Goal: Transaction & Acquisition: Purchase product/service

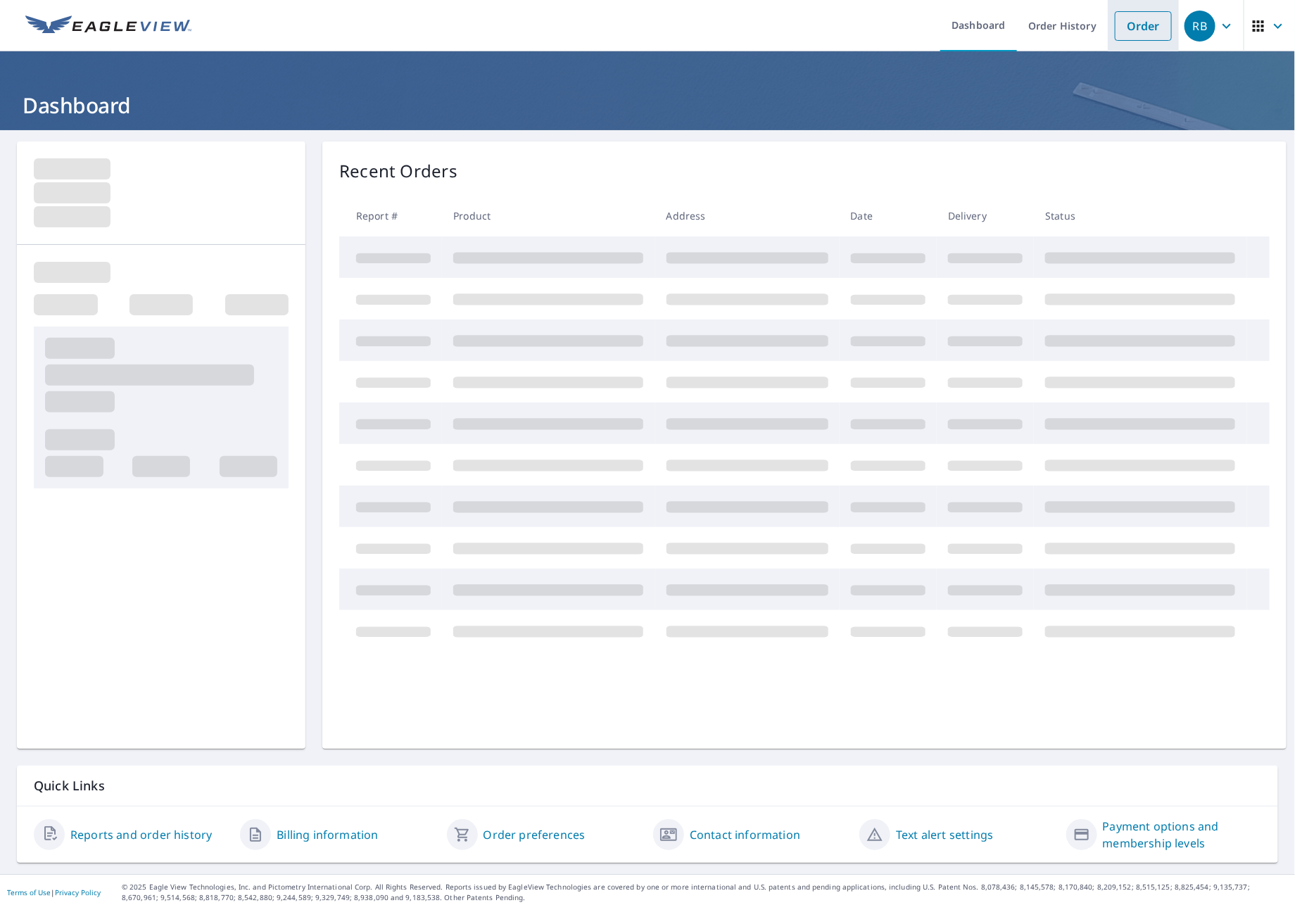
click at [1126, 27] on link "Order" at bounding box center [1143, 26] width 57 height 30
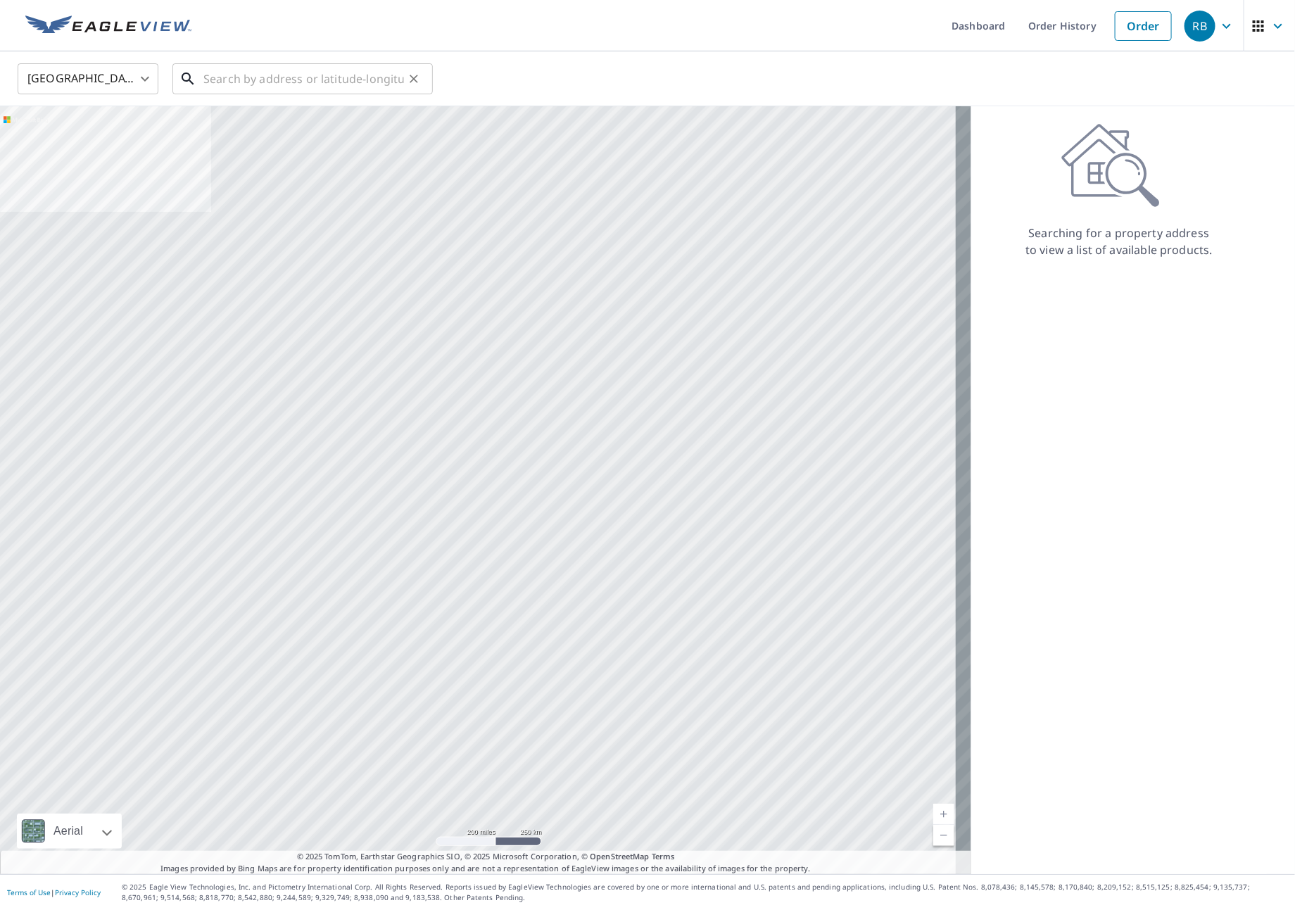
click at [339, 89] on input "text" at bounding box center [303, 78] width 201 height 39
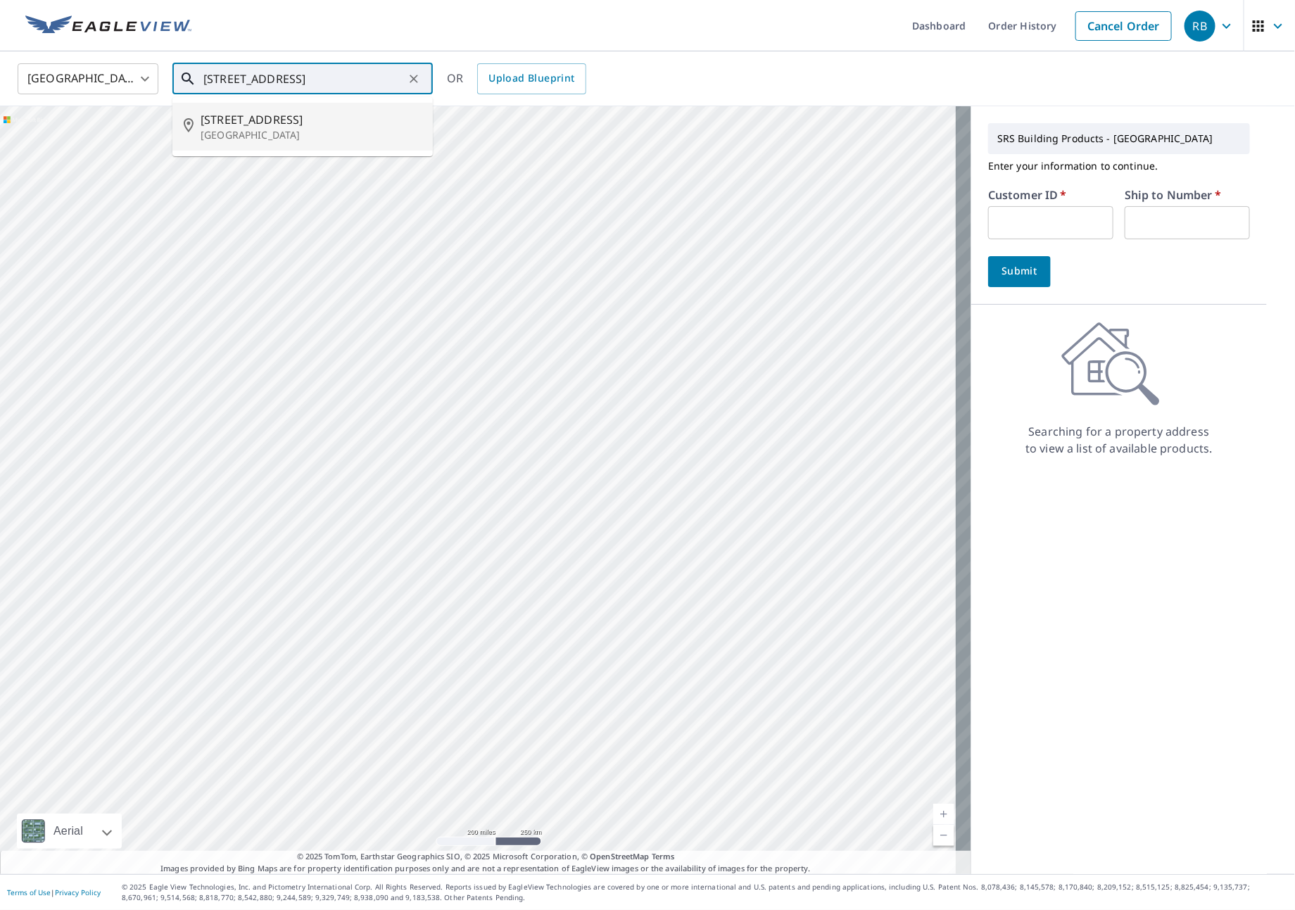
click at [303, 125] on span "[STREET_ADDRESS]" at bounding box center [311, 119] width 221 height 17
type input "[STREET_ADDRESS][PERSON_NAME]"
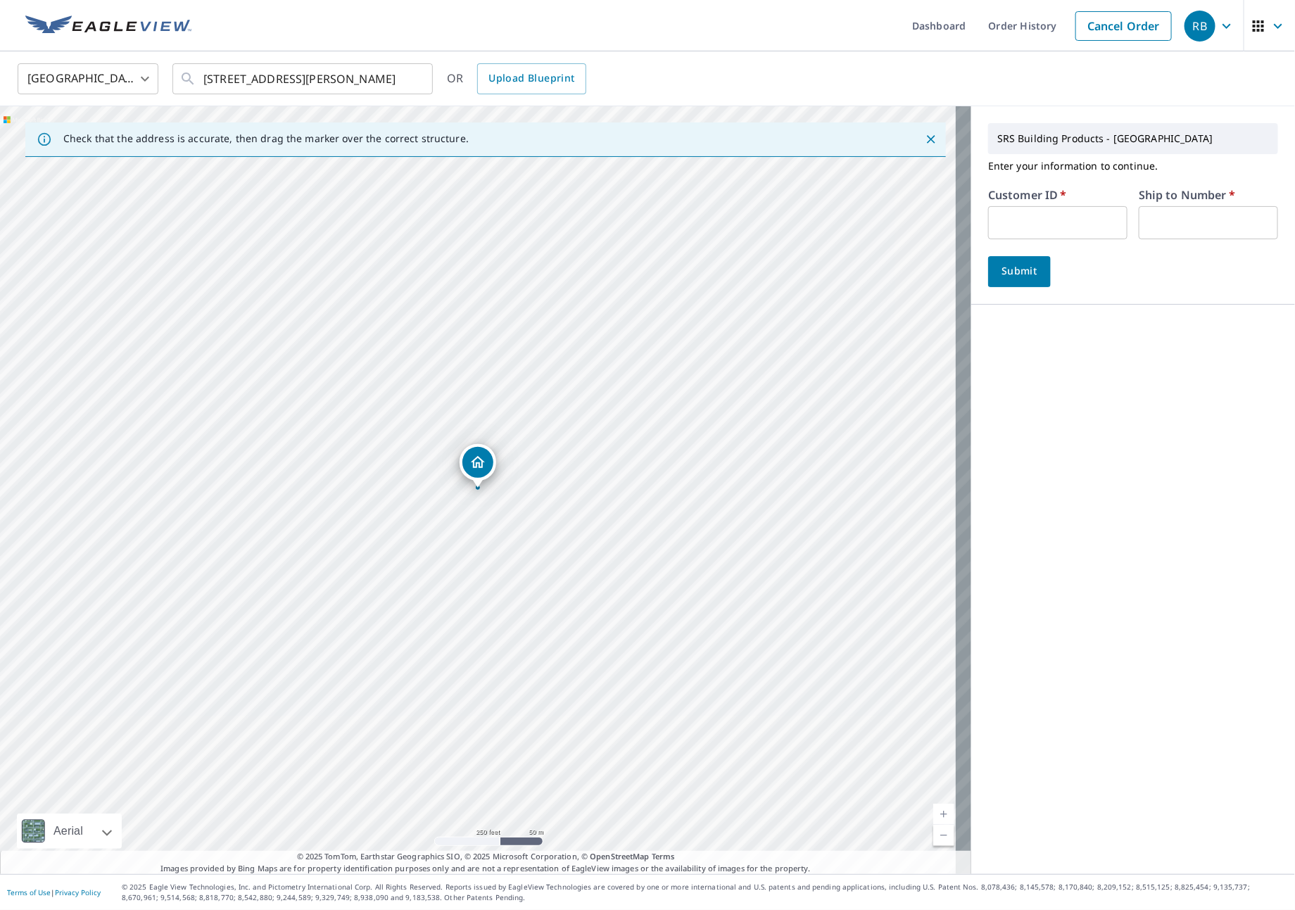
click at [1050, 213] on input "text" at bounding box center [1057, 222] width 139 height 33
type input "IDE324"
type input "1"
click at [1022, 271] on span "Submit" at bounding box center [1020, 272] width 40 height 18
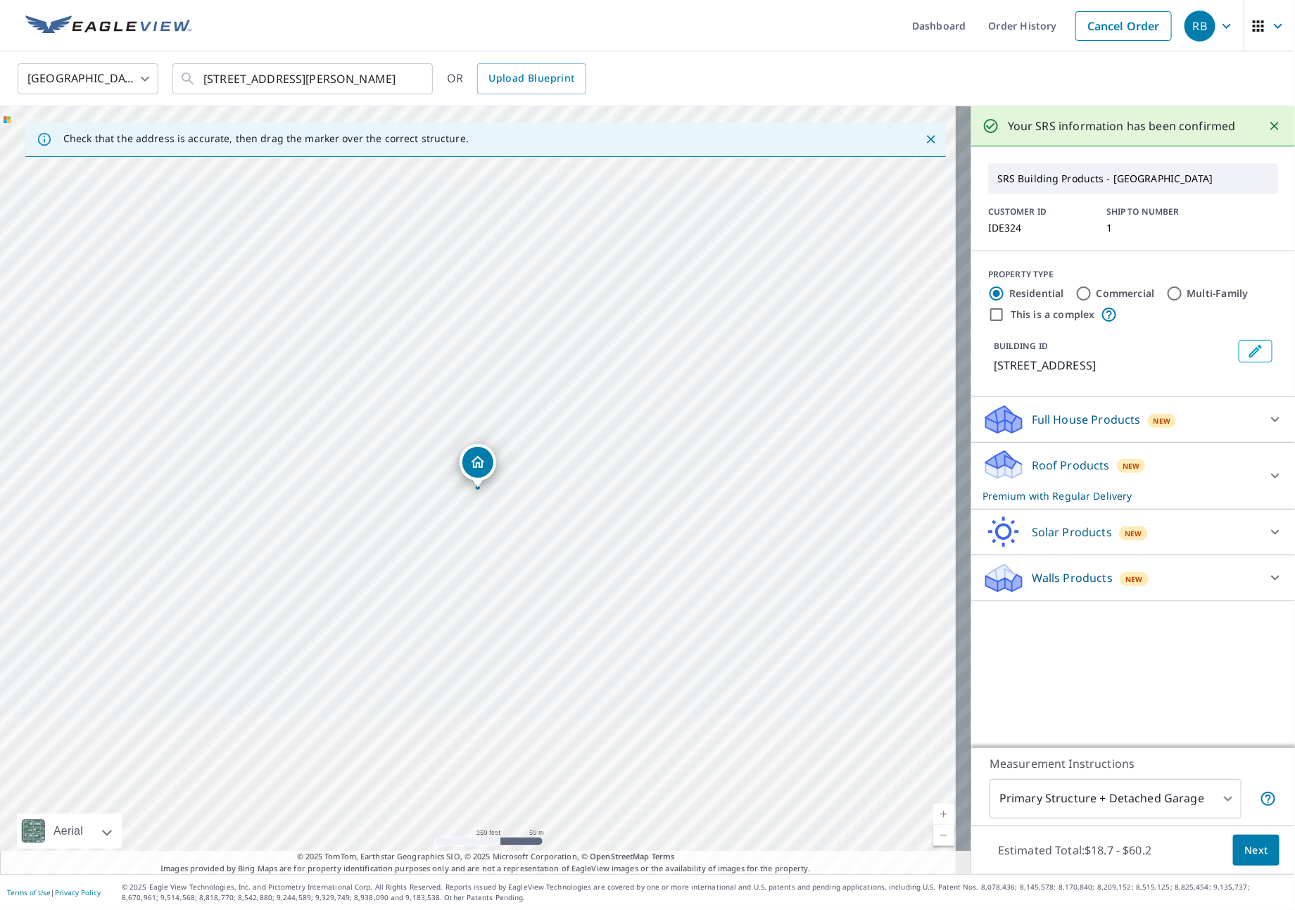
click at [1204, 503] on p "Premium with Regular Delivery" at bounding box center [1121, 496] width 276 height 15
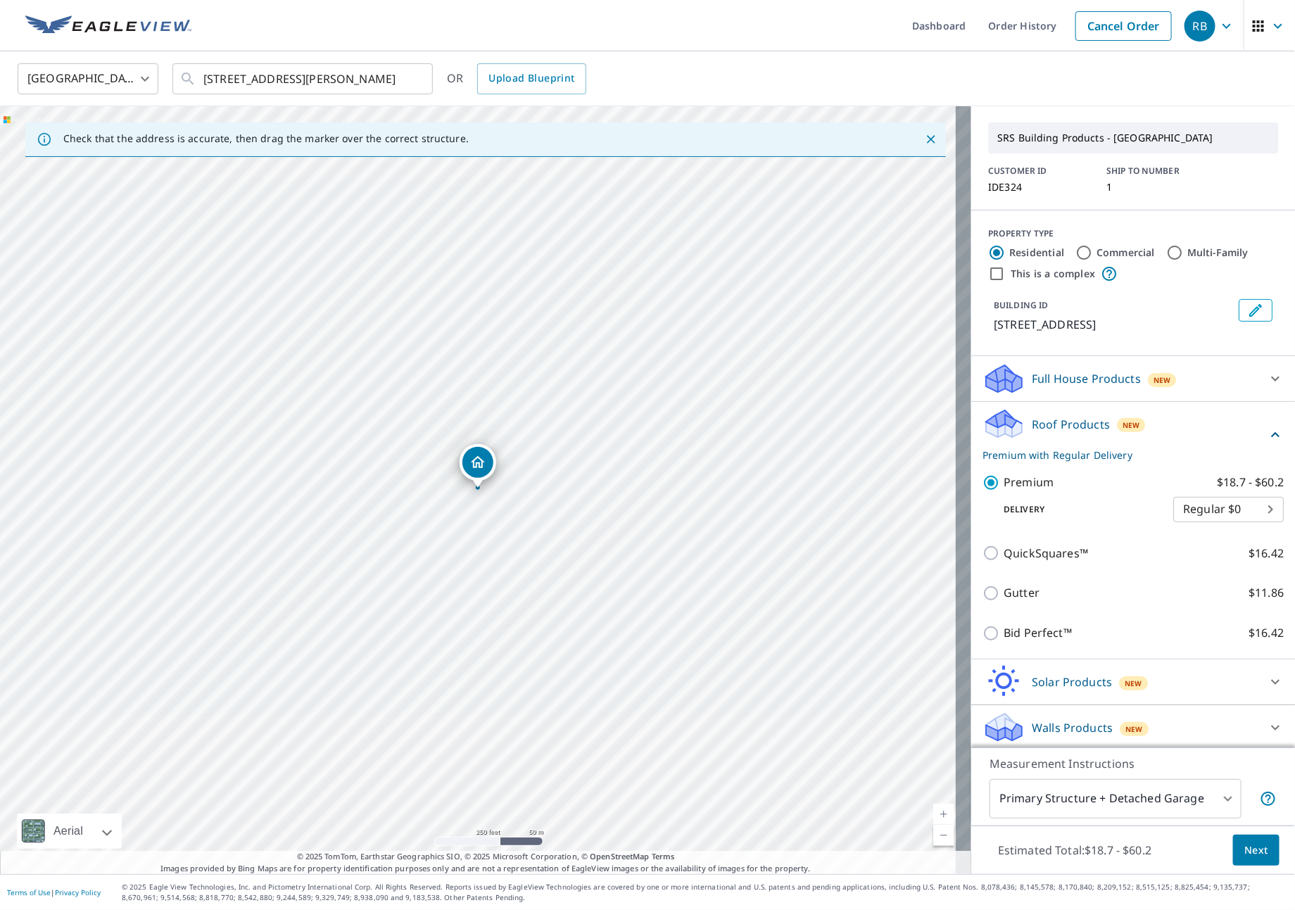
scroll to position [63, 0]
click at [1185, 802] on body "RB RB Dashboard Order History Cancel Order RB [GEOGRAPHIC_DATA] [GEOGRAPHIC_DAT…" at bounding box center [647, 455] width 1295 height 910
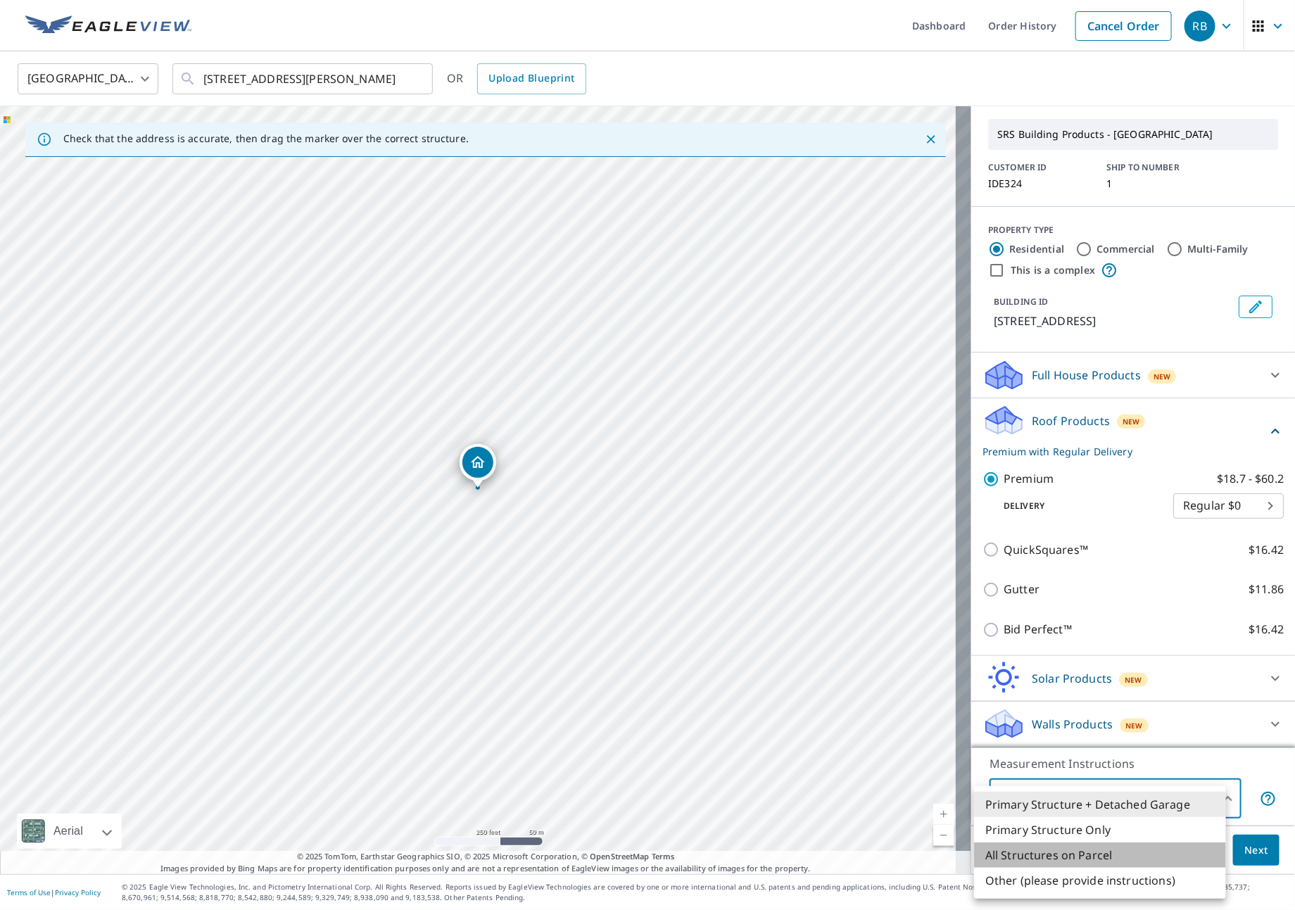
click at [1109, 862] on li "All Structures on Parcel" at bounding box center [1100, 855] width 252 height 25
type input "3"
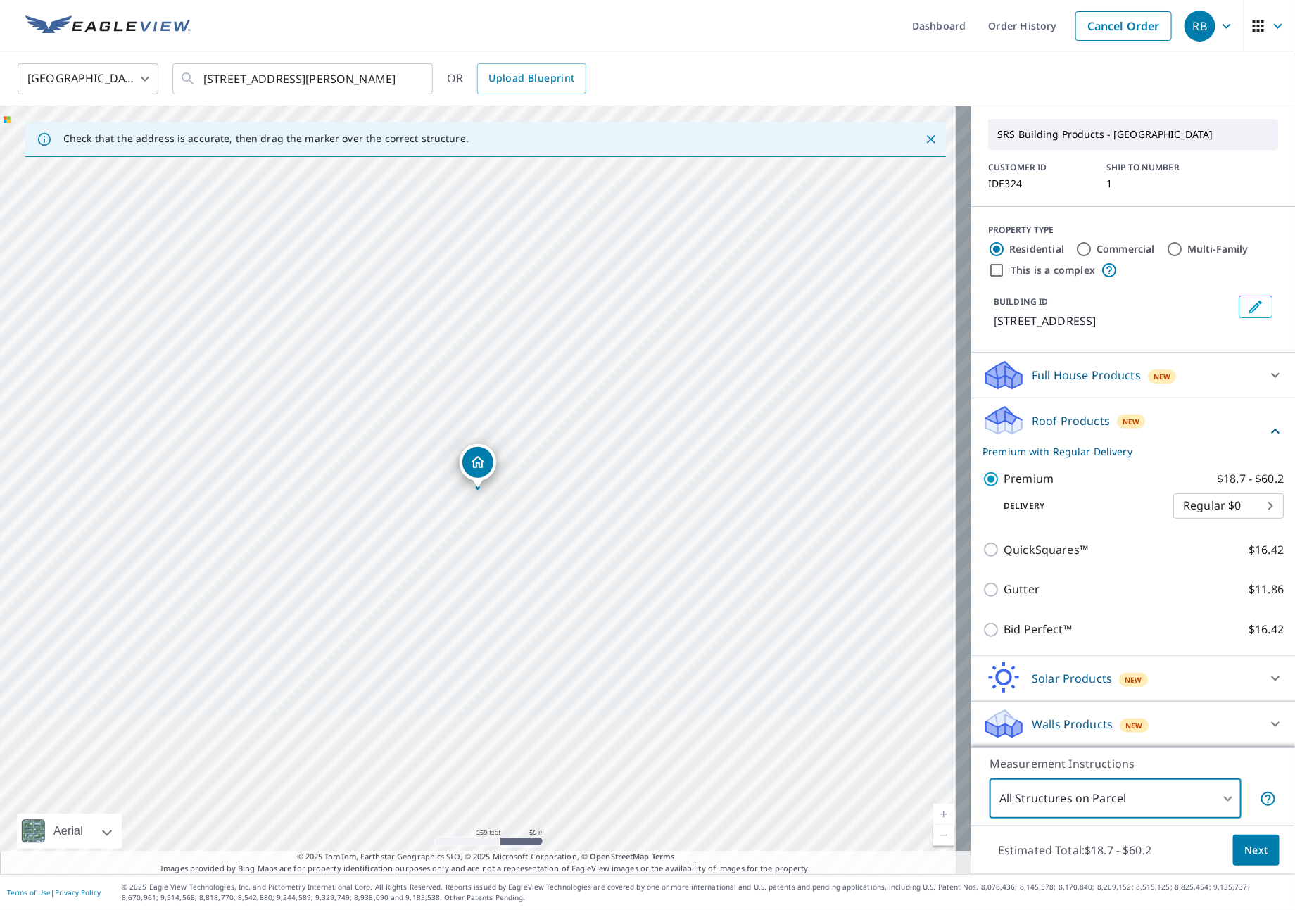
click at [1259, 860] on button "Next" at bounding box center [1256, 851] width 46 height 32
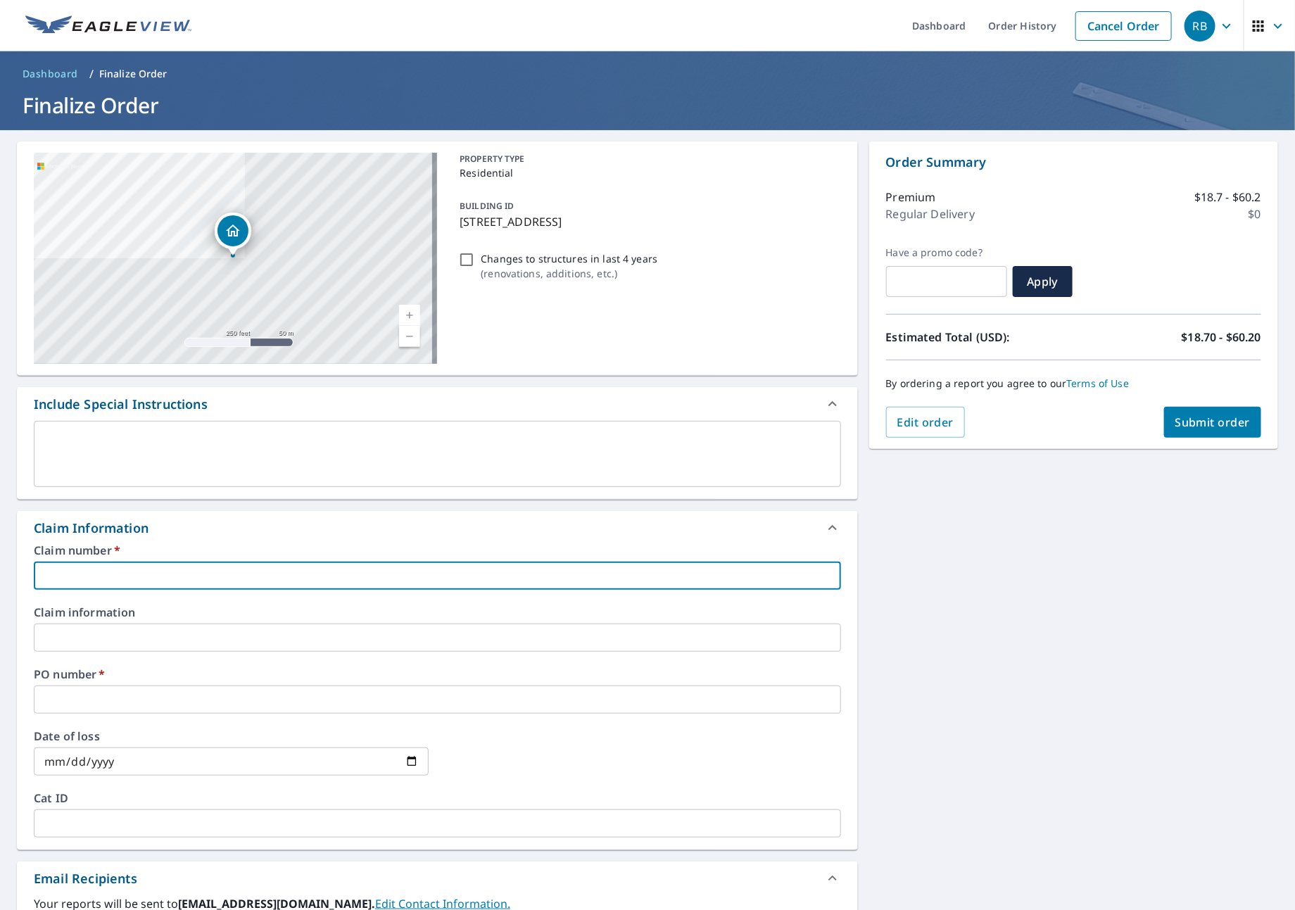
click at [87, 567] on input "text" at bounding box center [437, 576] width 807 height 28
type input "I"
checkbox input "true"
type input "ID"
checkbox input "true"
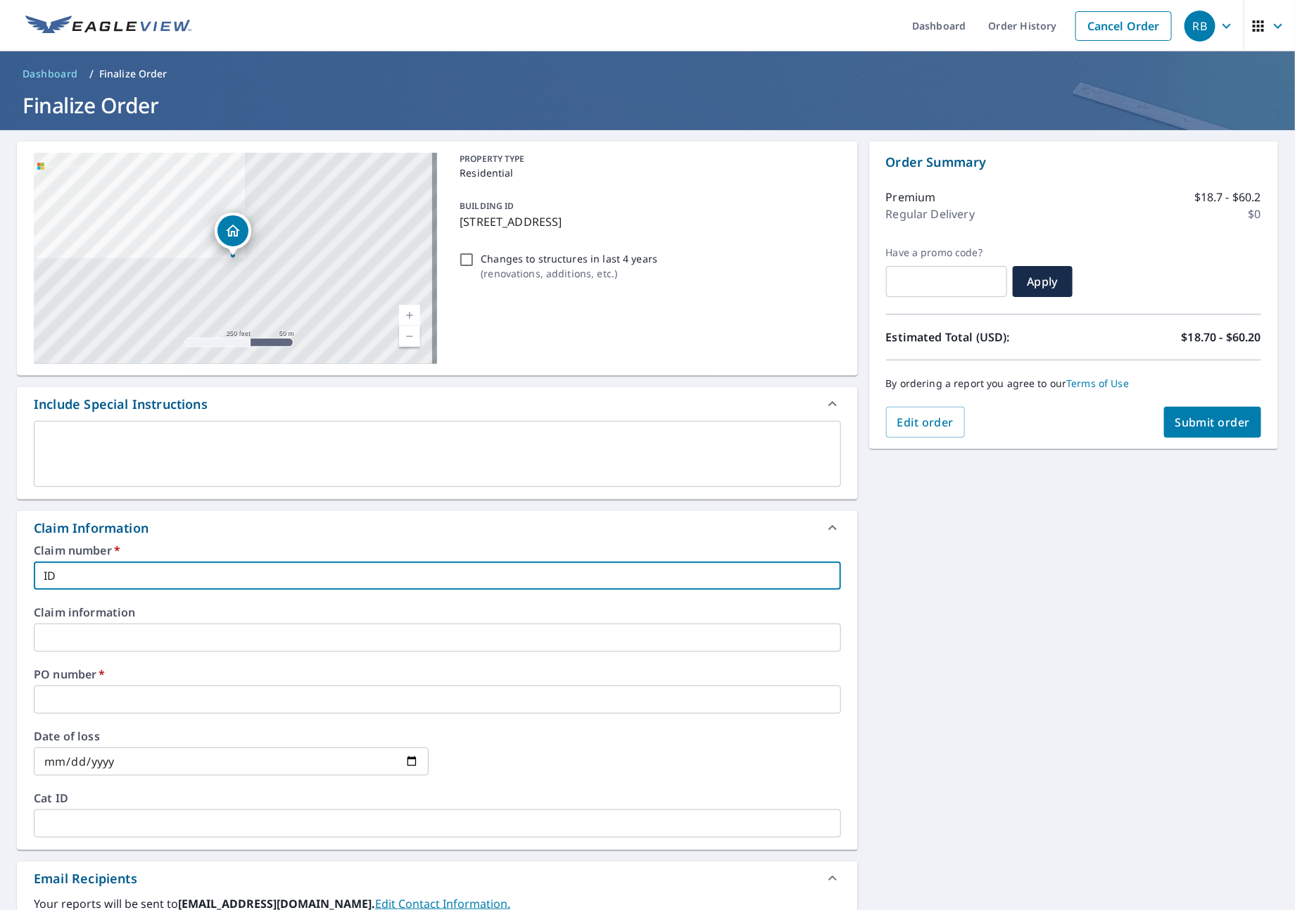
type input "IDE"
checkbox input "true"
type input "IDEA"
checkbox input "true"
type input "IDEAL"
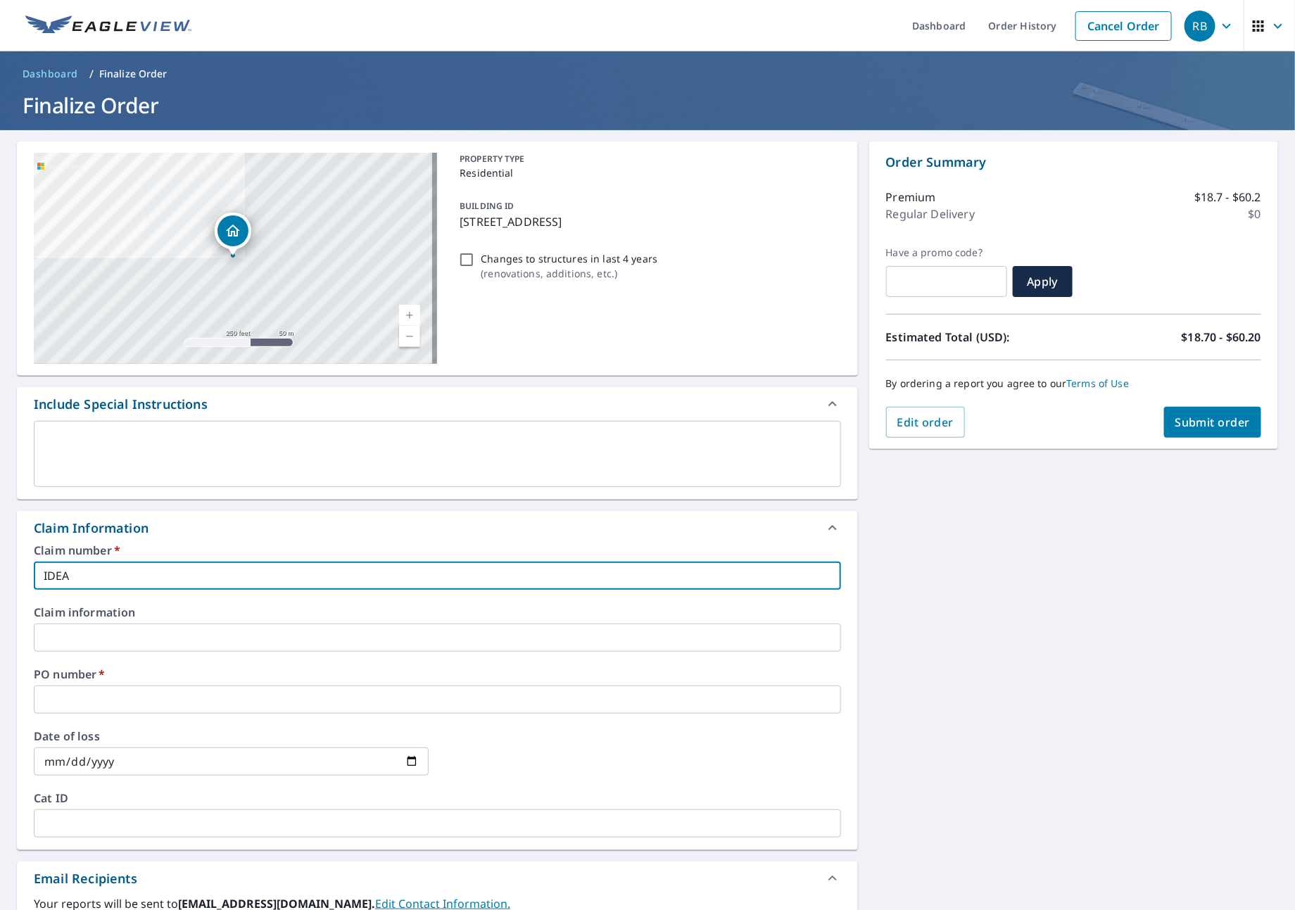
checkbox input "true"
type input "IDEAL"
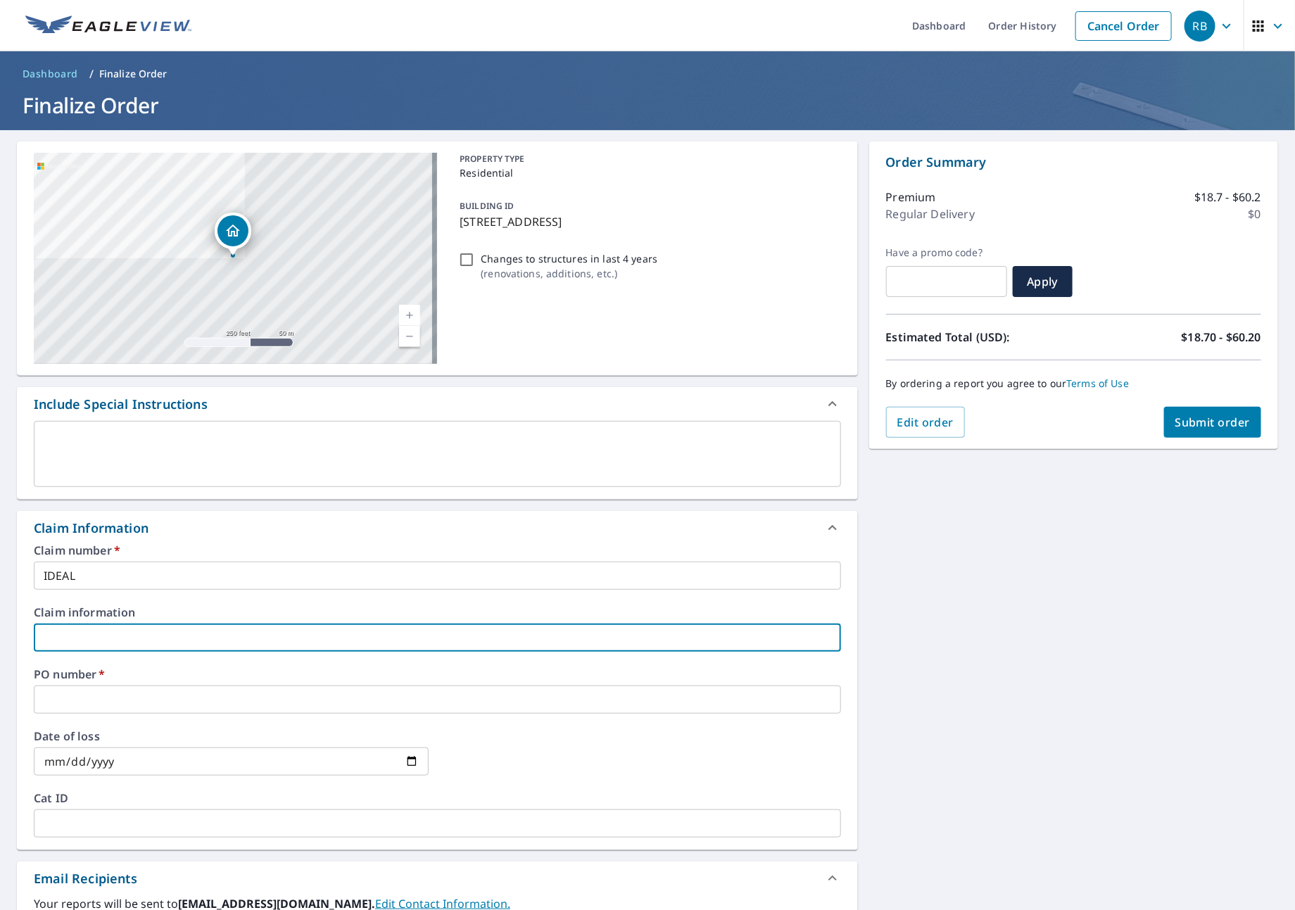
type input "I"
checkbox input "true"
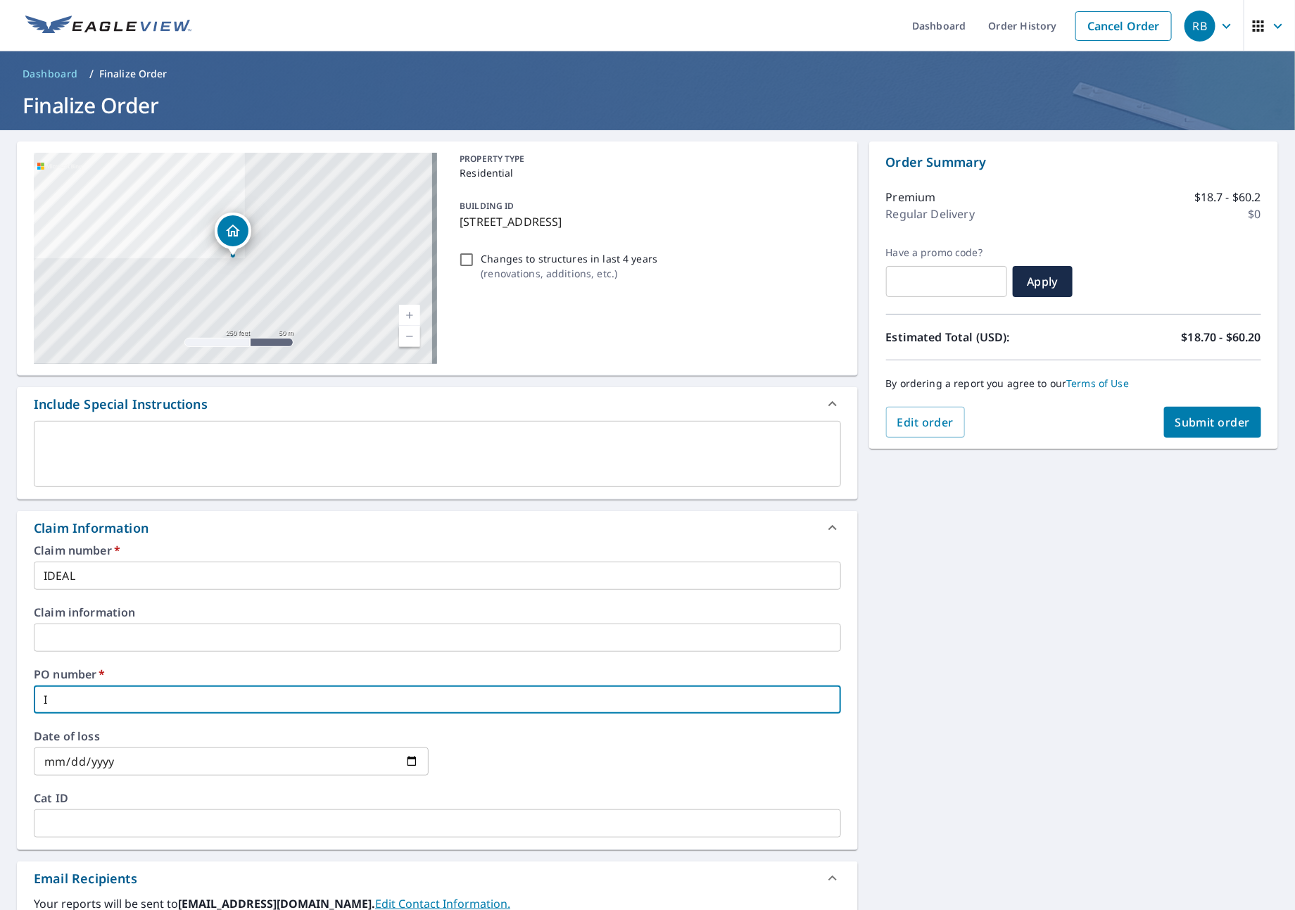
type input "ID"
checkbox input "true"
type input "IDE"
checkbox input "true"
type input "IDEA"
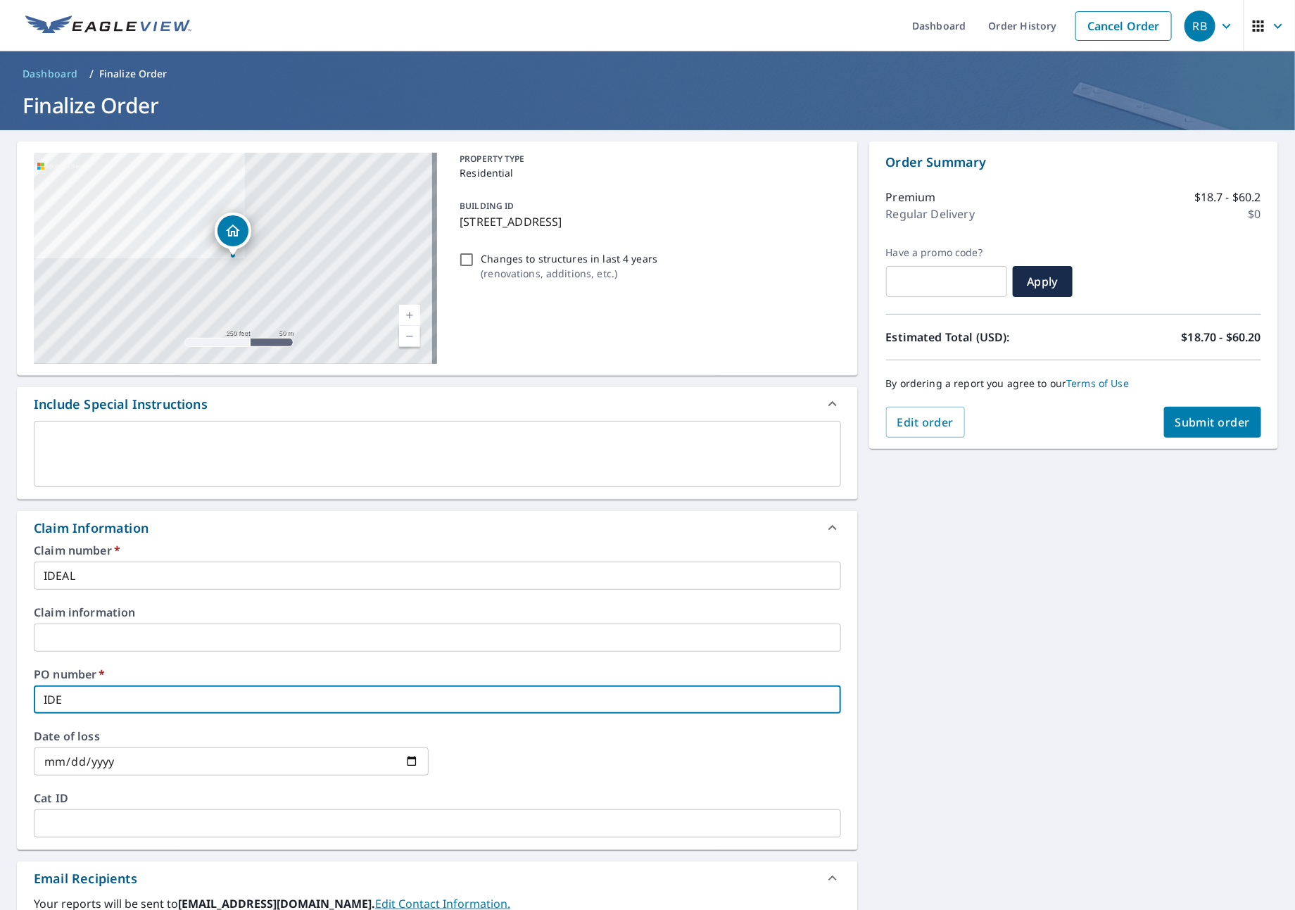
checkbox input "true"
type input "IDEAL"
checkbox input "true"
type input "IDEAL"
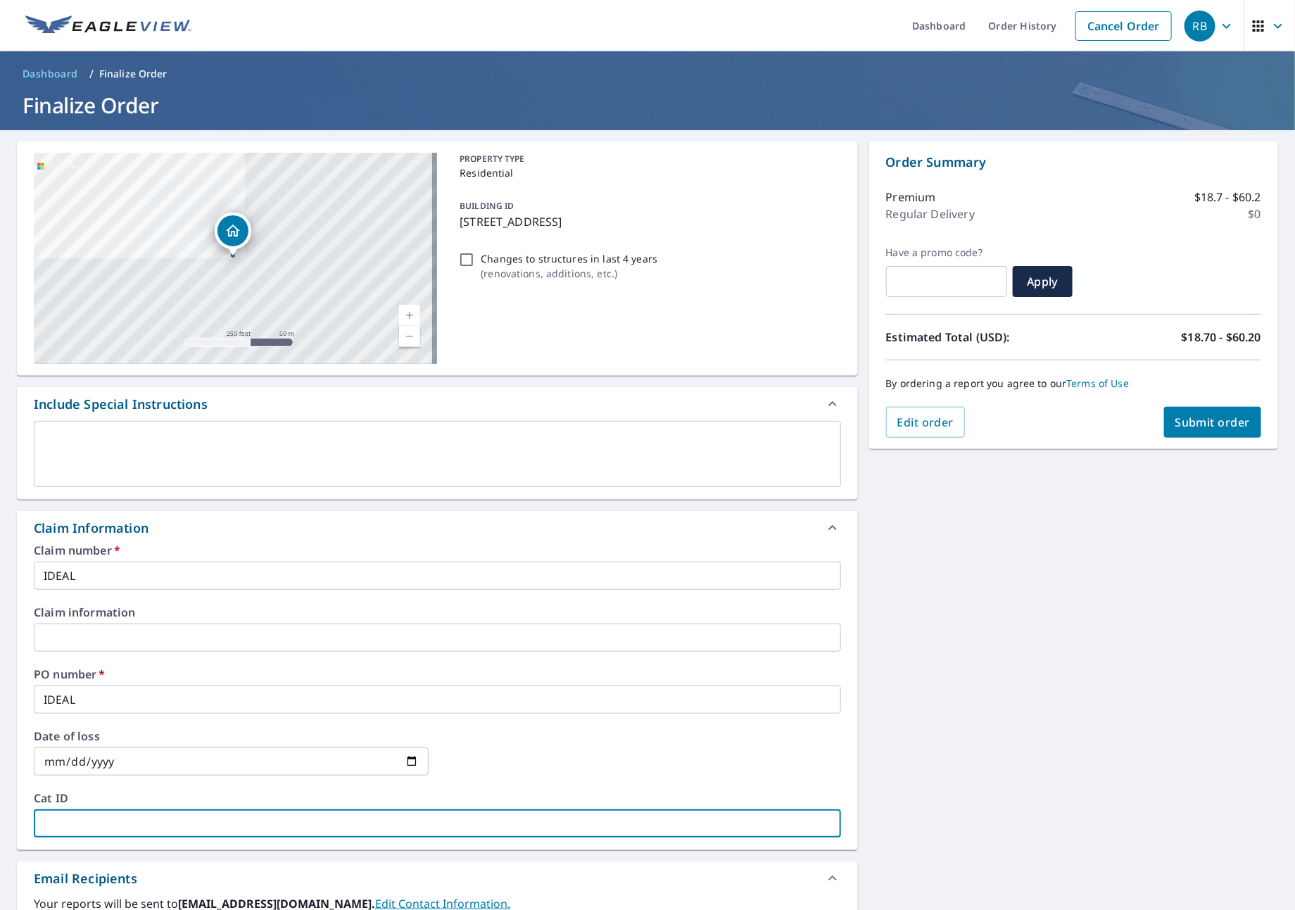
type input "I"
checkbox input "true"
type input "ID"
checkbox input "true"
type input "IDE"
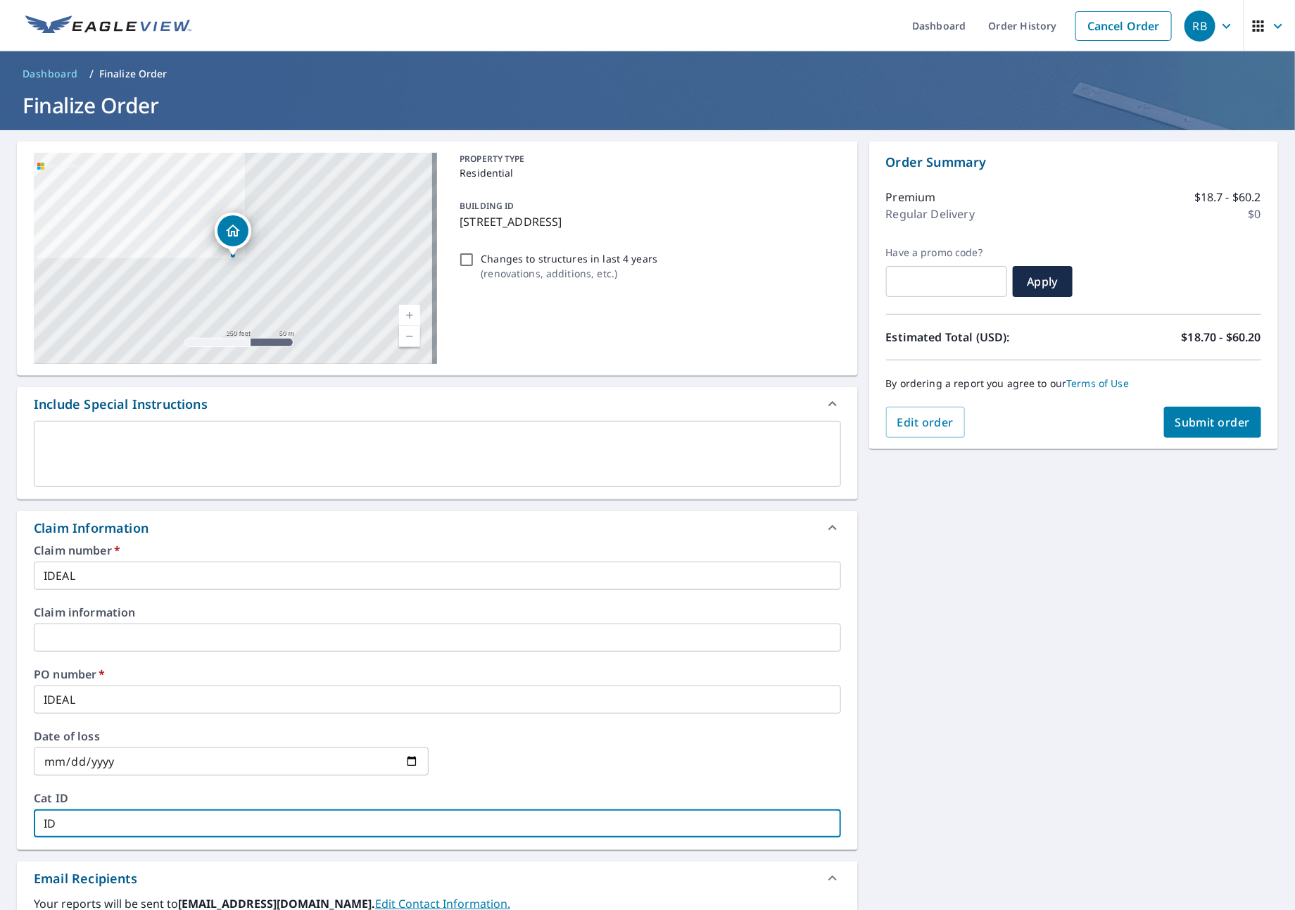
checkbox input "true"
type input "IDEA"
checkbox input "true"
type input "IDEAL"
checkbox input "true"
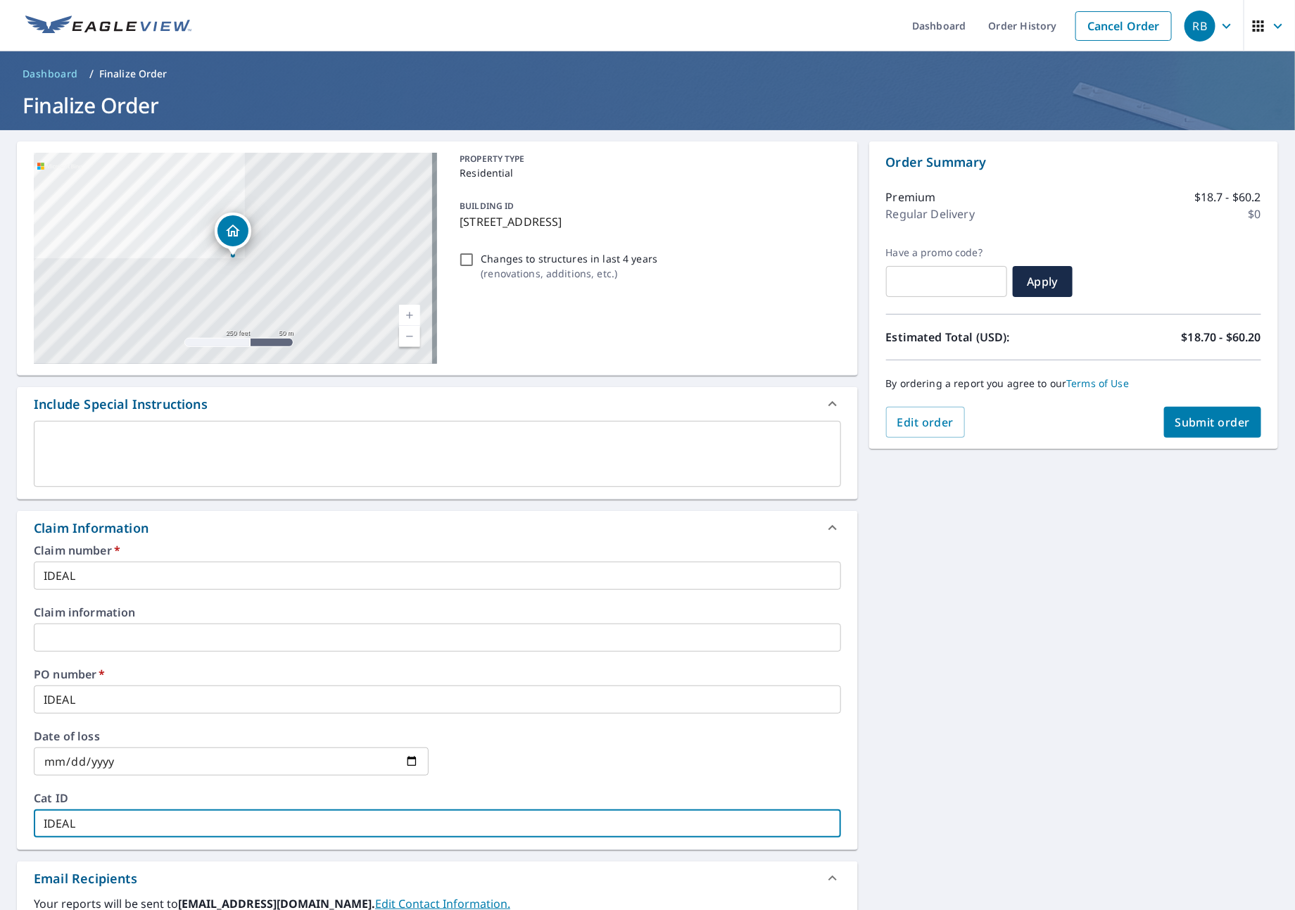
type input "IDEAL"
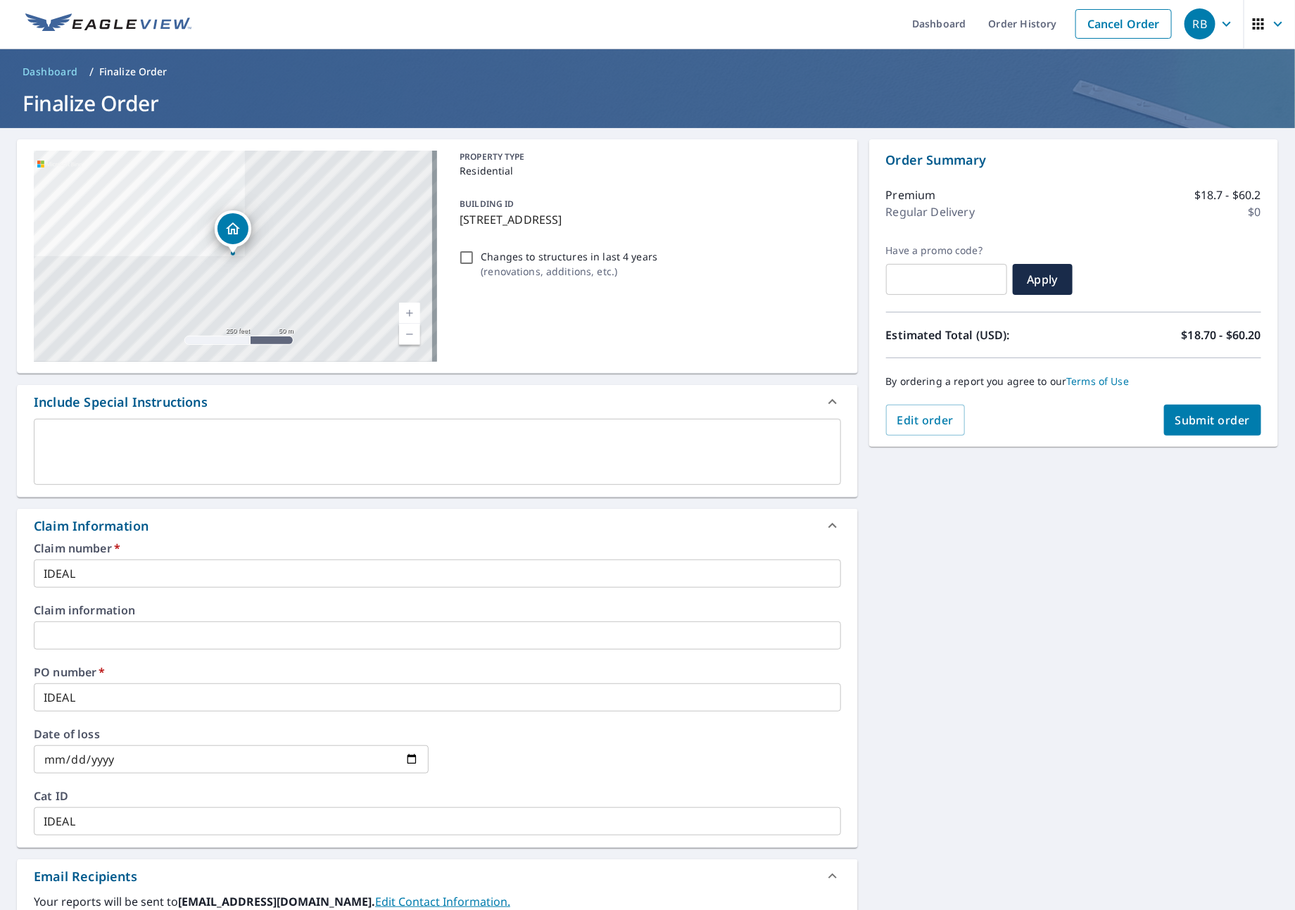
scroll to position [290, 0]
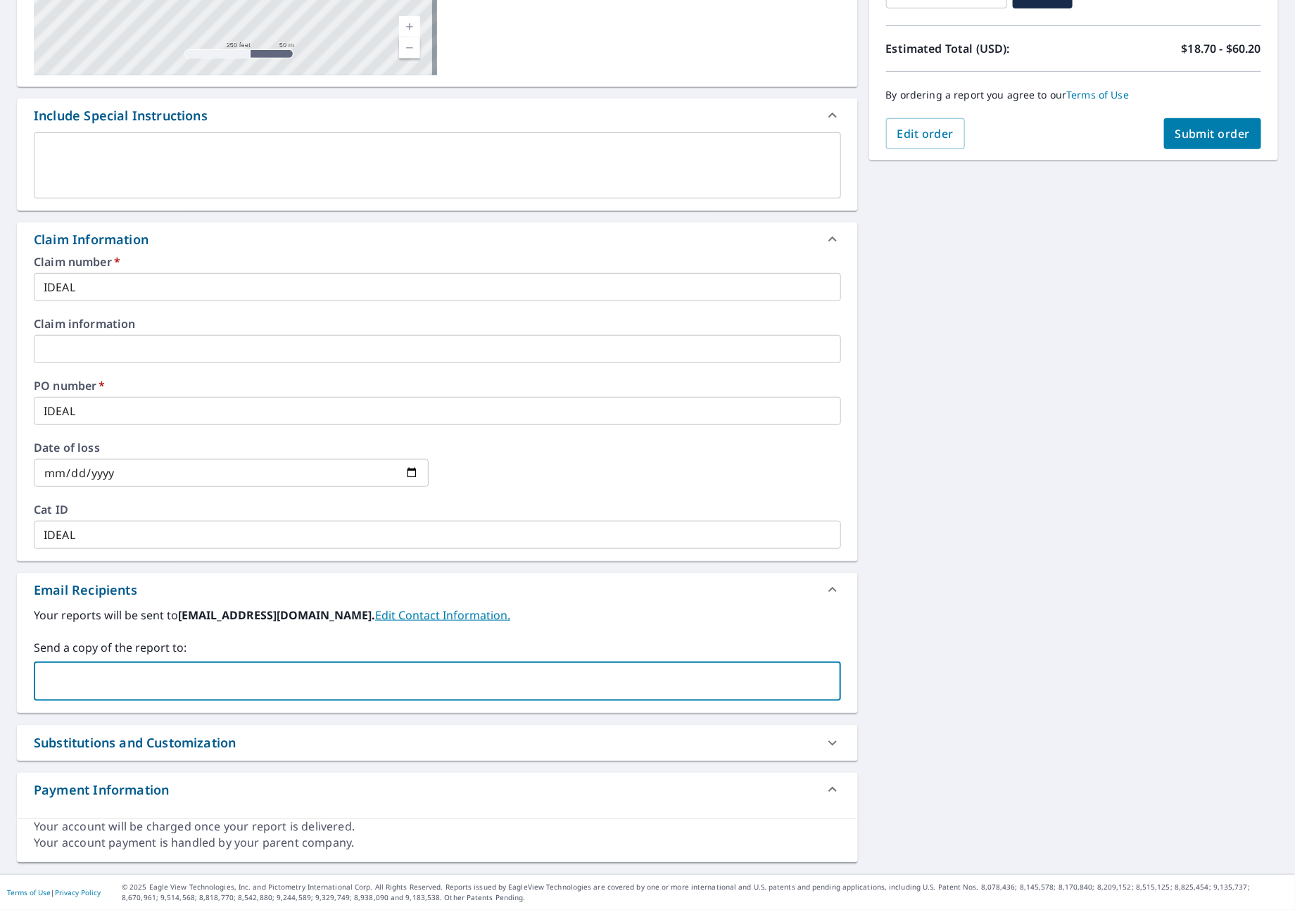
type input "P"
type input "[PERSON_NAME][EMAIL_ADDRESS][DOMAIN_NAME]"
checkbox input "true"
type input "[PERSON_NAME][EMAIL_ADDRESS][DOMAIN_NAME]"
checkbox input "true"
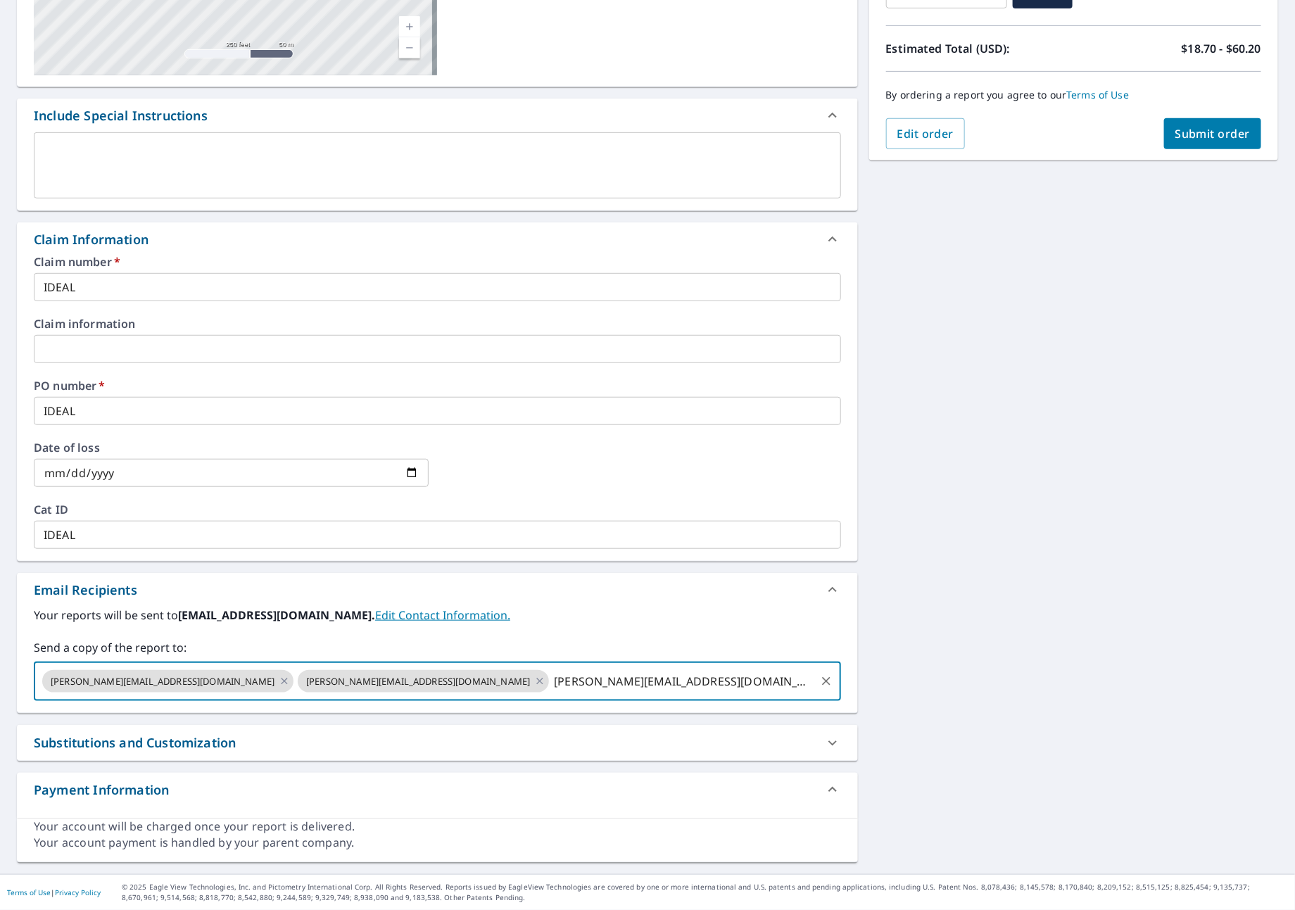
type input "[PERSON_NAME][EMAIL_ADDRESS][DOMAIN_NAME]"
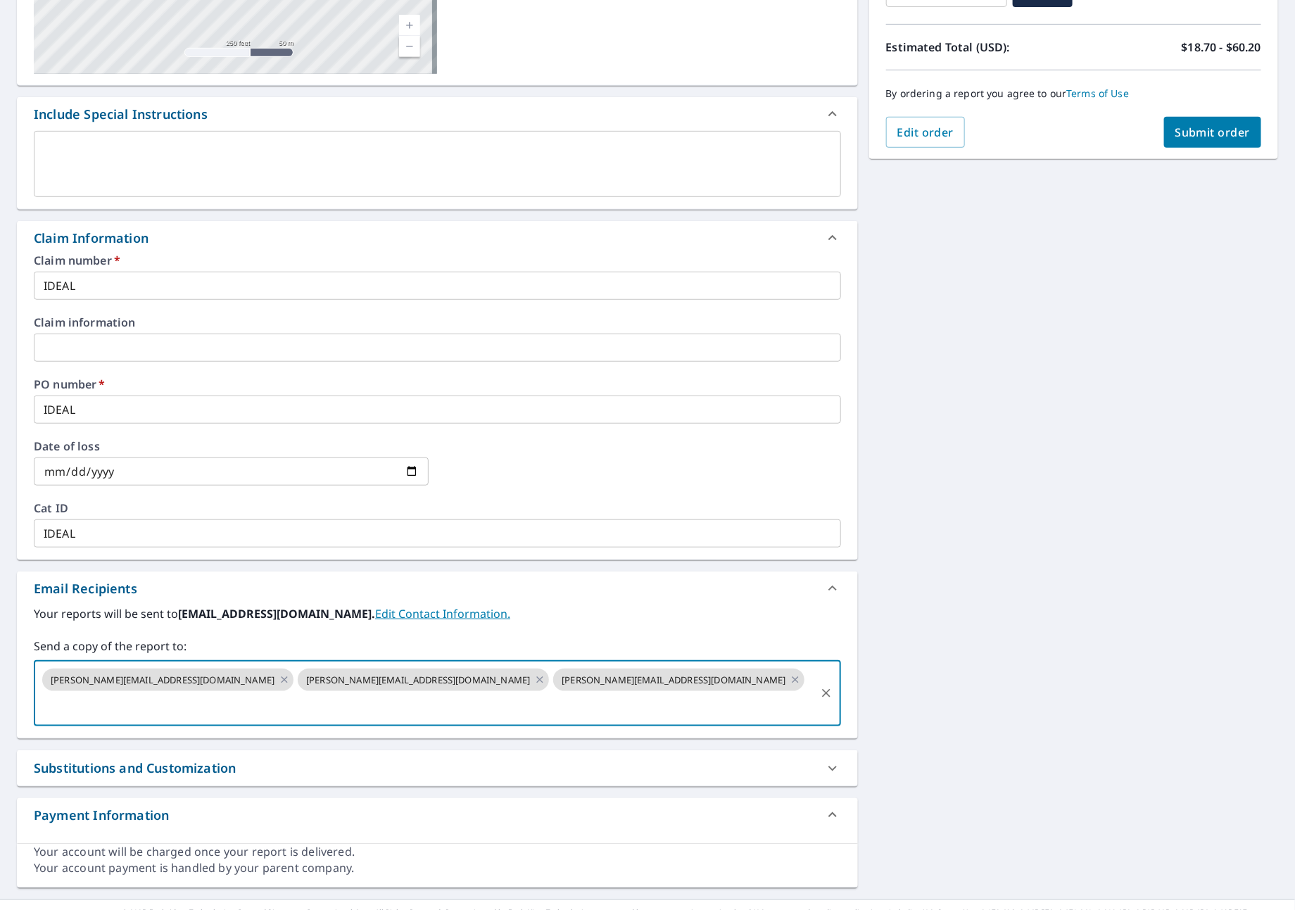
click at [1181, 142] on button "Submit order" at bounding box center [1213, 132] width 98 height 31
checkbox input "true"
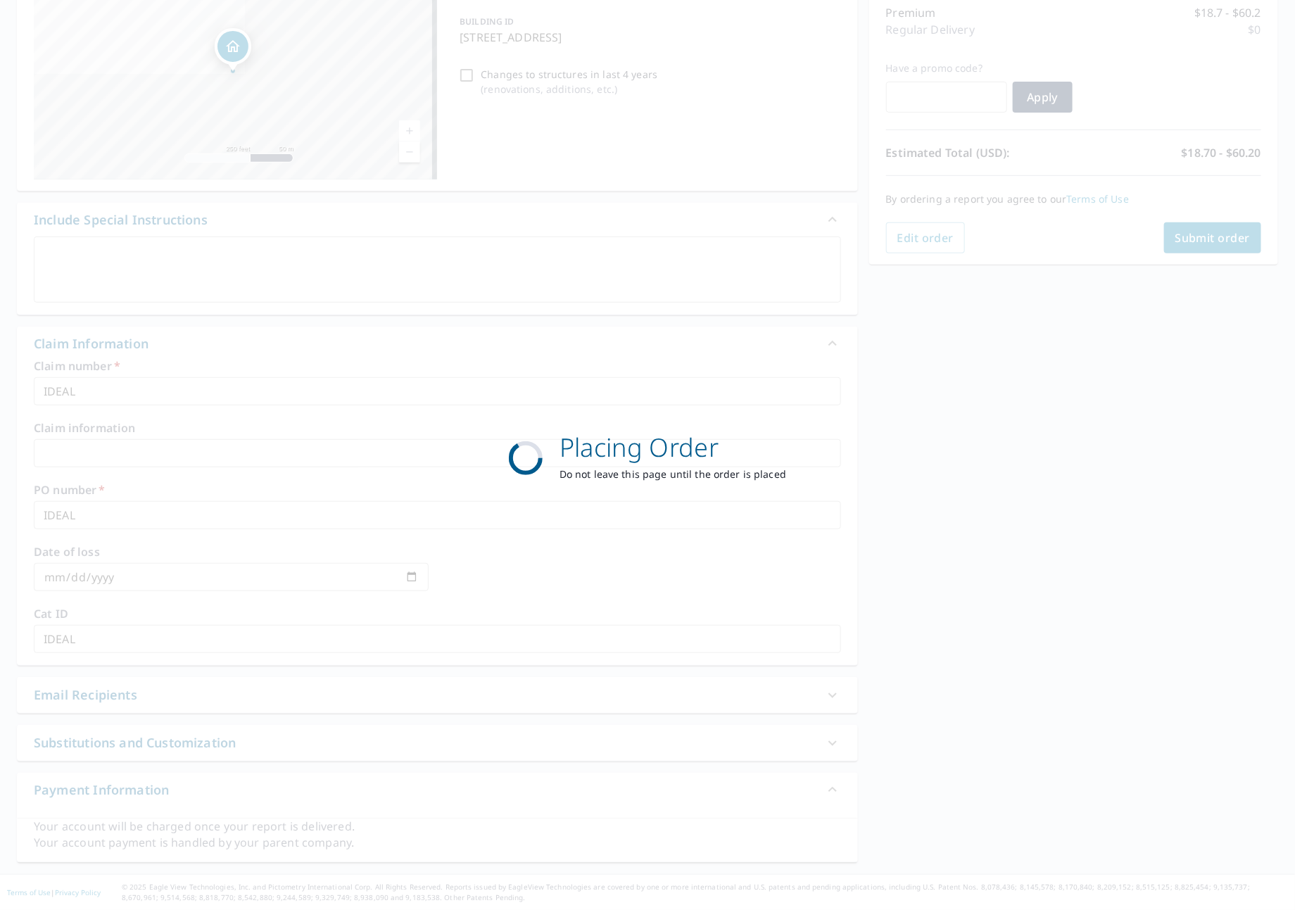
scroll to position [187, 0]
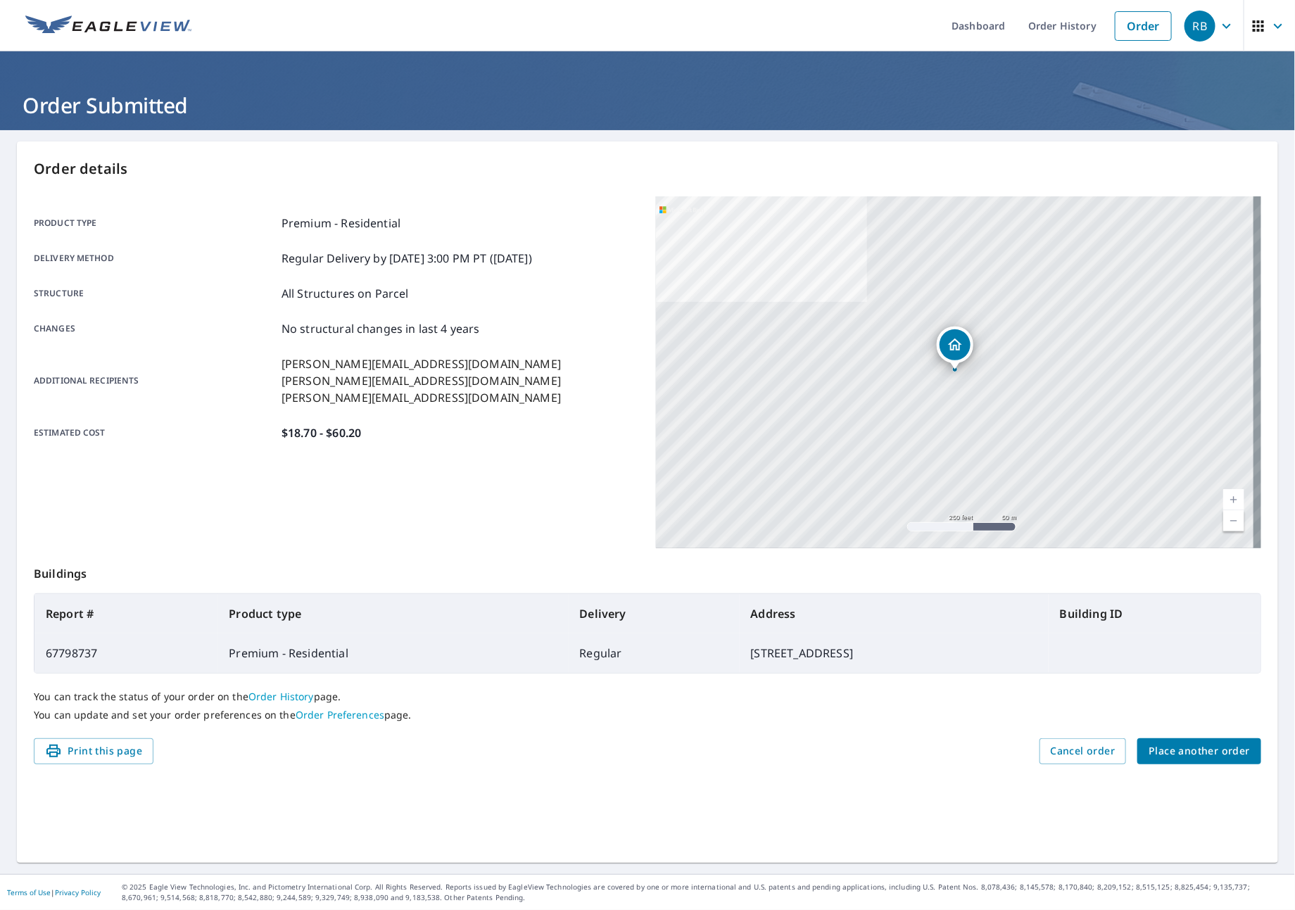
click at [1168, 739] on button "Place another order" at bounding box center [1200, 751] width 124 height 26
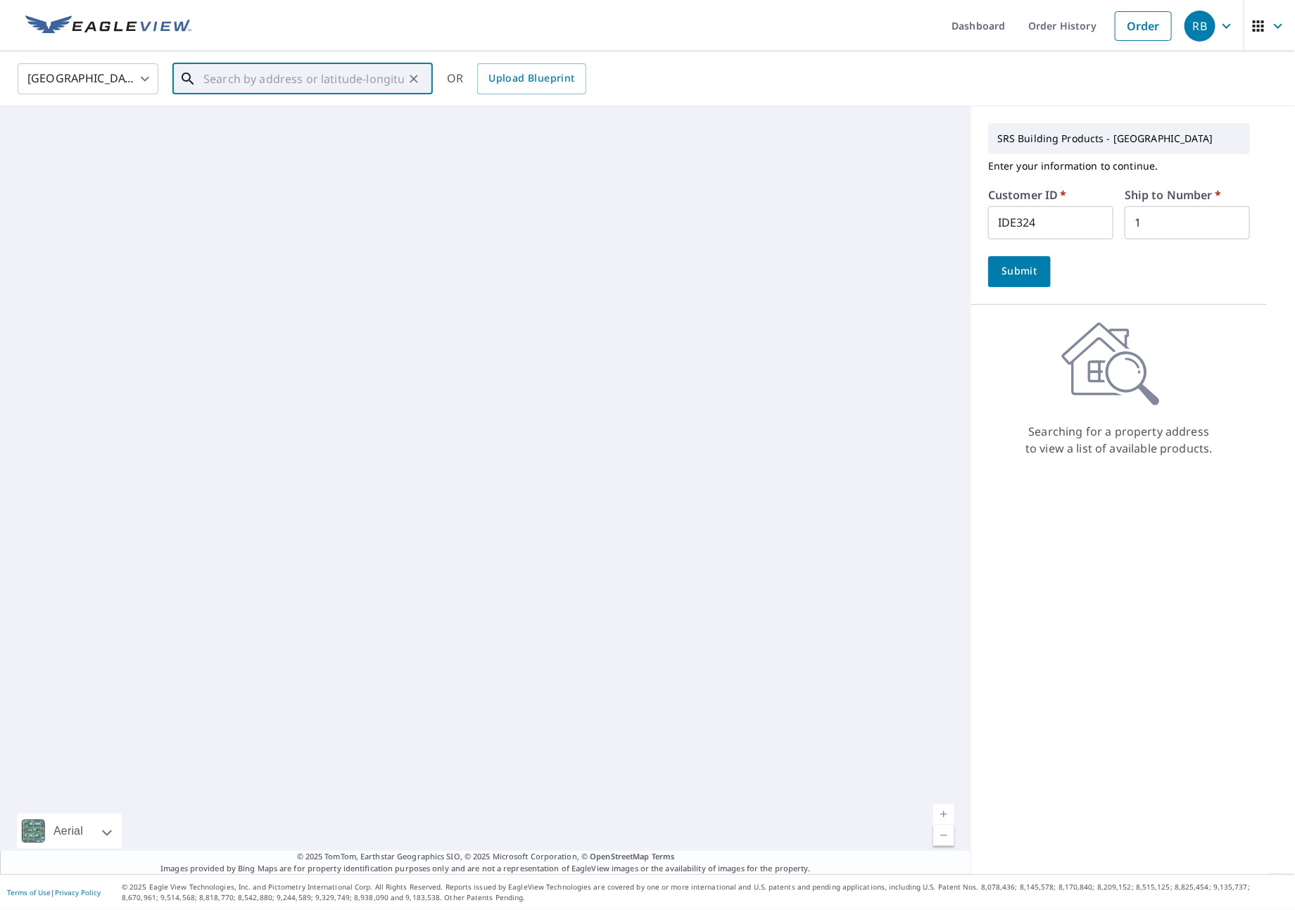
click at [270, 89] on input "text" at bounding box center [303, 78] width 201 height 39
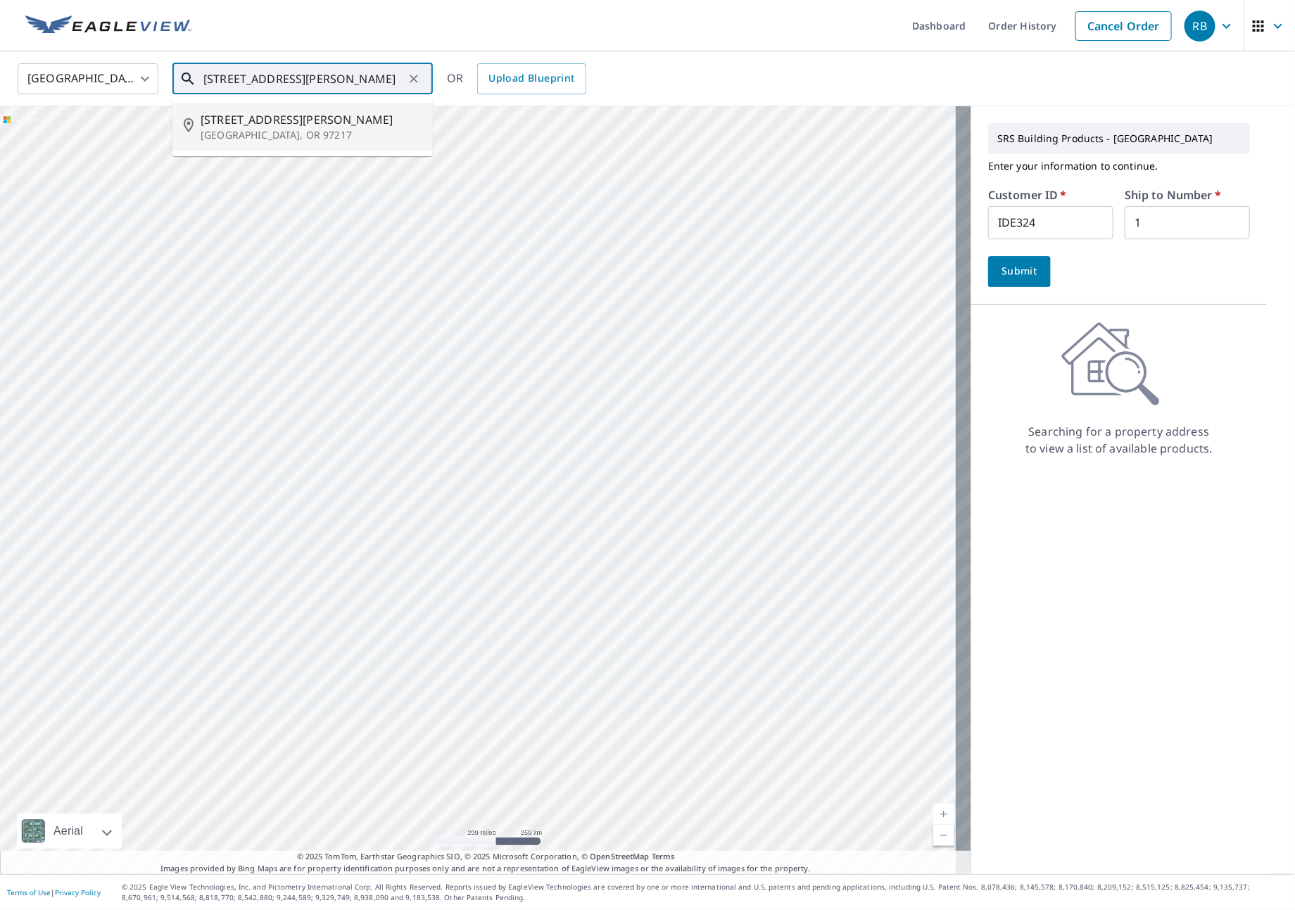
click at [260, 133] on p "[GEOGRAPHIC_DATA], OR 97217" at bounding box center [311, 135] width 221 height 14
type input "[STREET_ADDRESS][PERSON_NAME]"
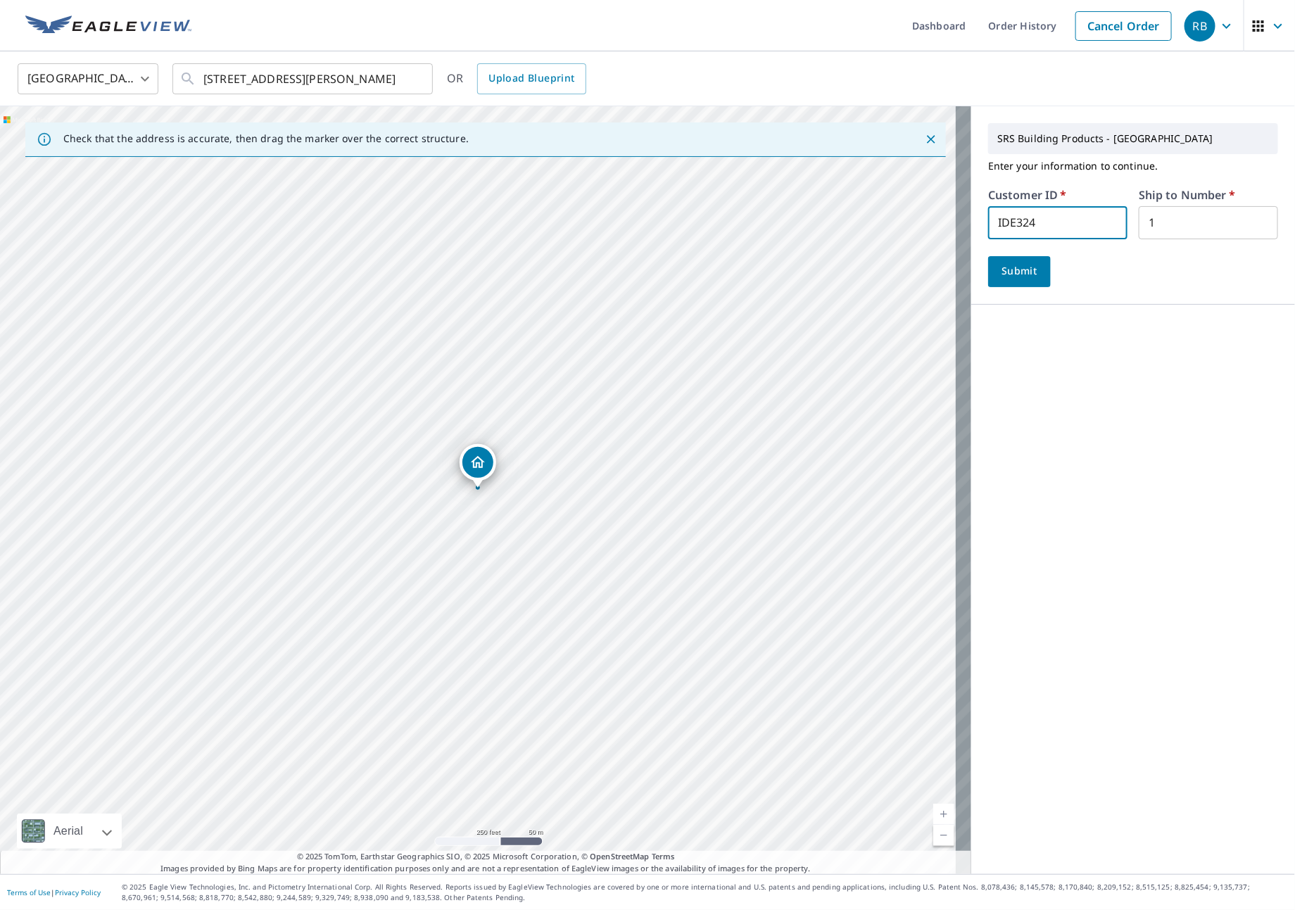
click at [1033, 231] on input "IDE324" at bounding box center [1057, 222] width 139 height 33
drag, startPoint x: 1033, startPoint y: 231, endPoint x: 1021, endPoint y: 230, distance: 12.7
click at [1026, 230] on input "IDE324" at bounding box center [1057, 222] width 139 height 33
type input "JJH307"
click at [1016, 270] on span "Submit" at bounding box center [1020, 272] width 40 height 18
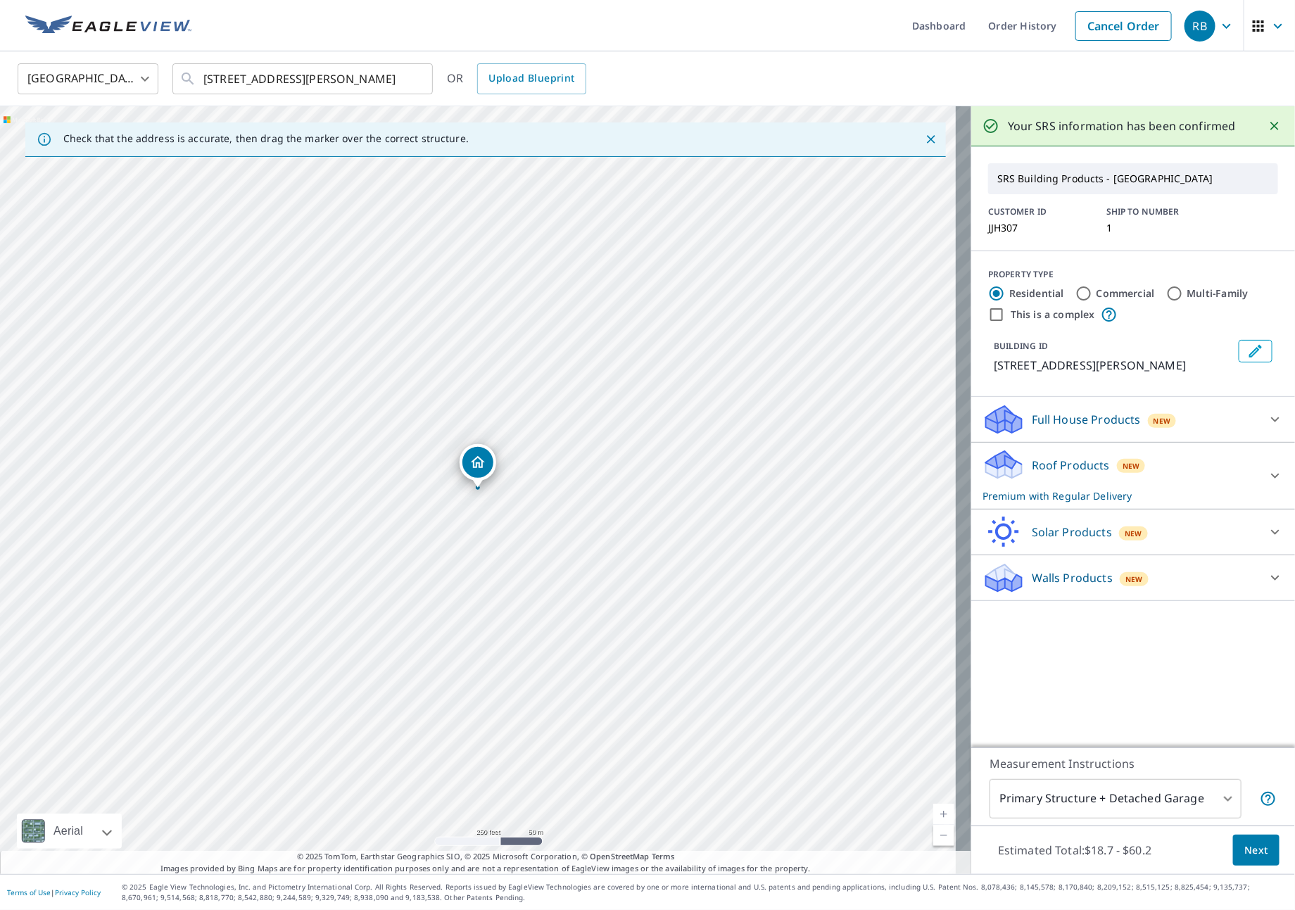
click at [1164, 482] on div "Roof Products New Premium with Regular Delivery" at bounding box center [1121, 475] width 276 height 55
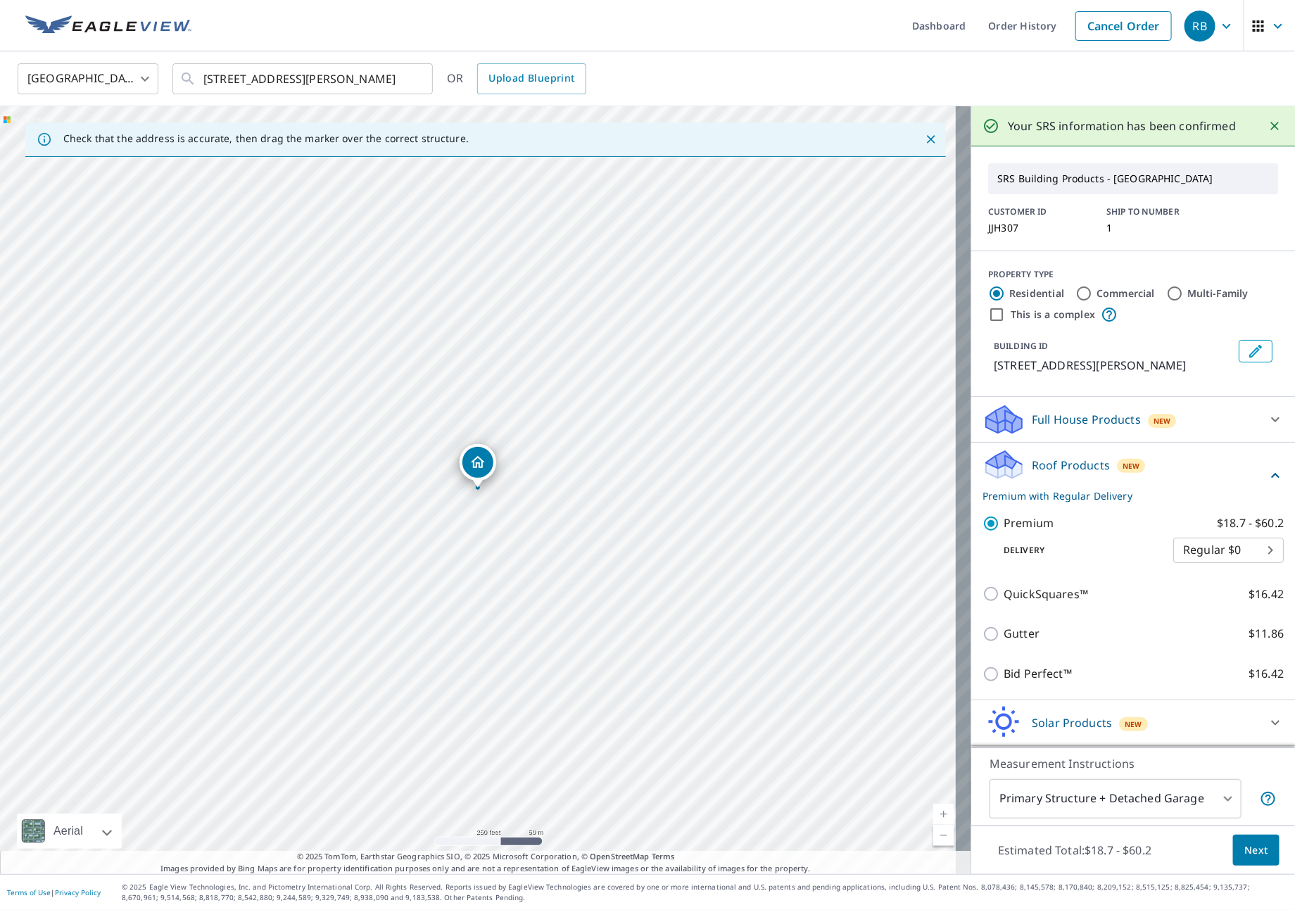
scroll to position [46, 0]
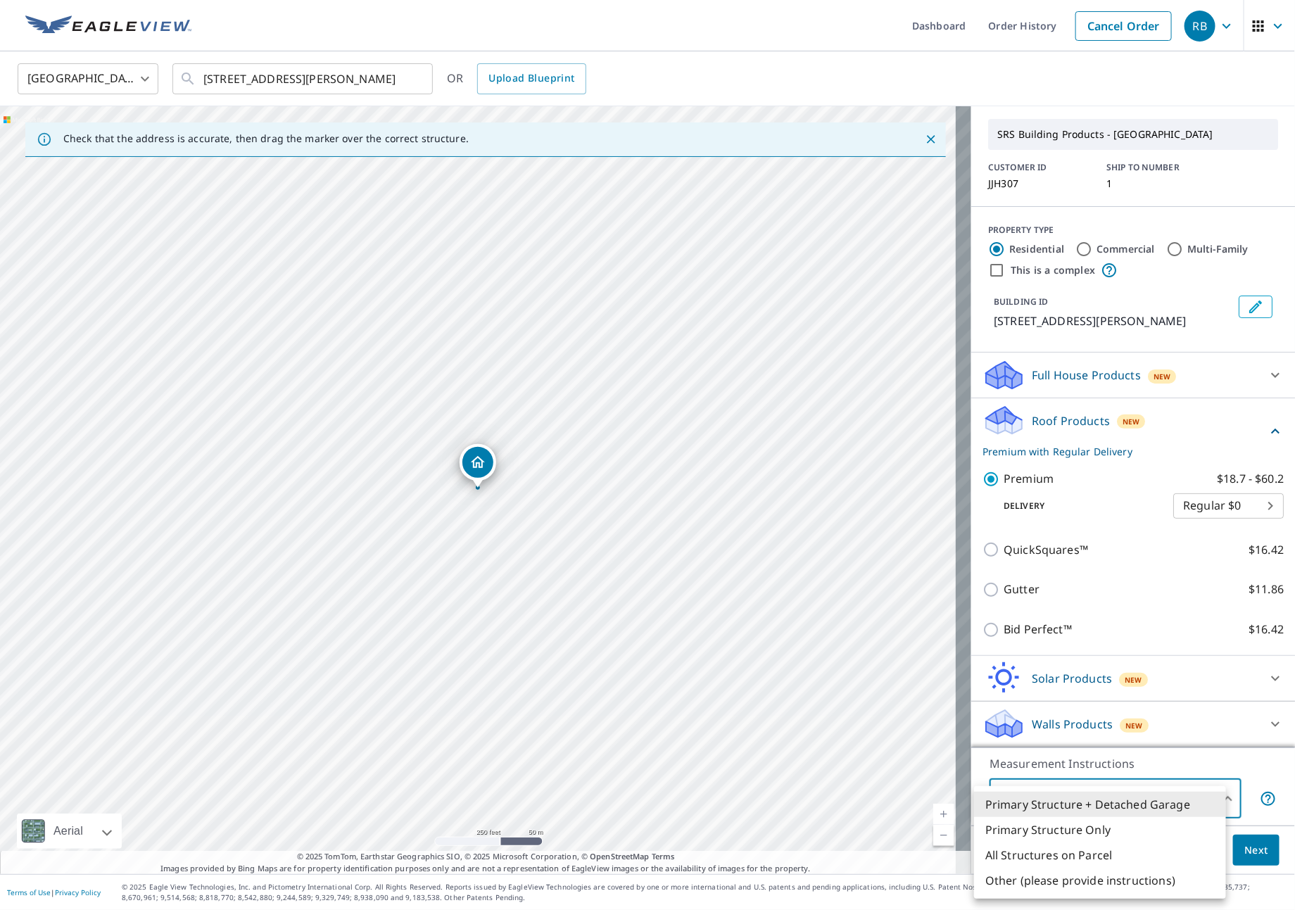
click at [1123, 797] on body "RB RB Dashboard Order History Cancel Order RB [GEOGRAPHIC_DATA] [GEOGRAPHIC_DAT…" at bounding box center [647, 455] width 1295 height 910
click at [1075, 855] on li "All Structures on Parcel" at bounding box center [1100, 855] width 252 height 25
type input "3"
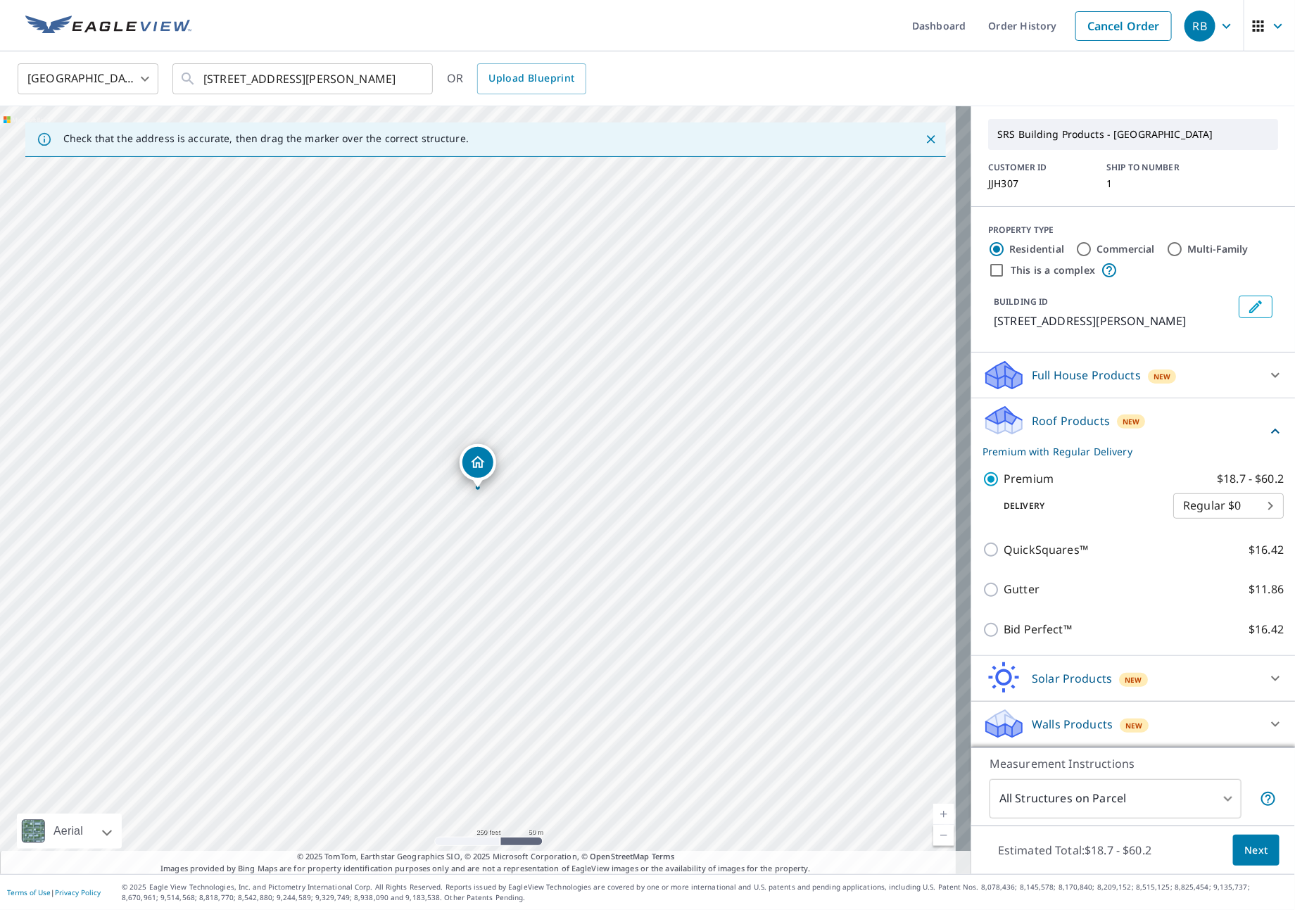
click at [1216, 862] on div "Estimated Total: $18.7 - $60.2 Next" at bounding box center [1133, 850] width 324 height 49
click at [1236, 859] on button "Next" at bounding box center [1256, 851] width 46 height 32
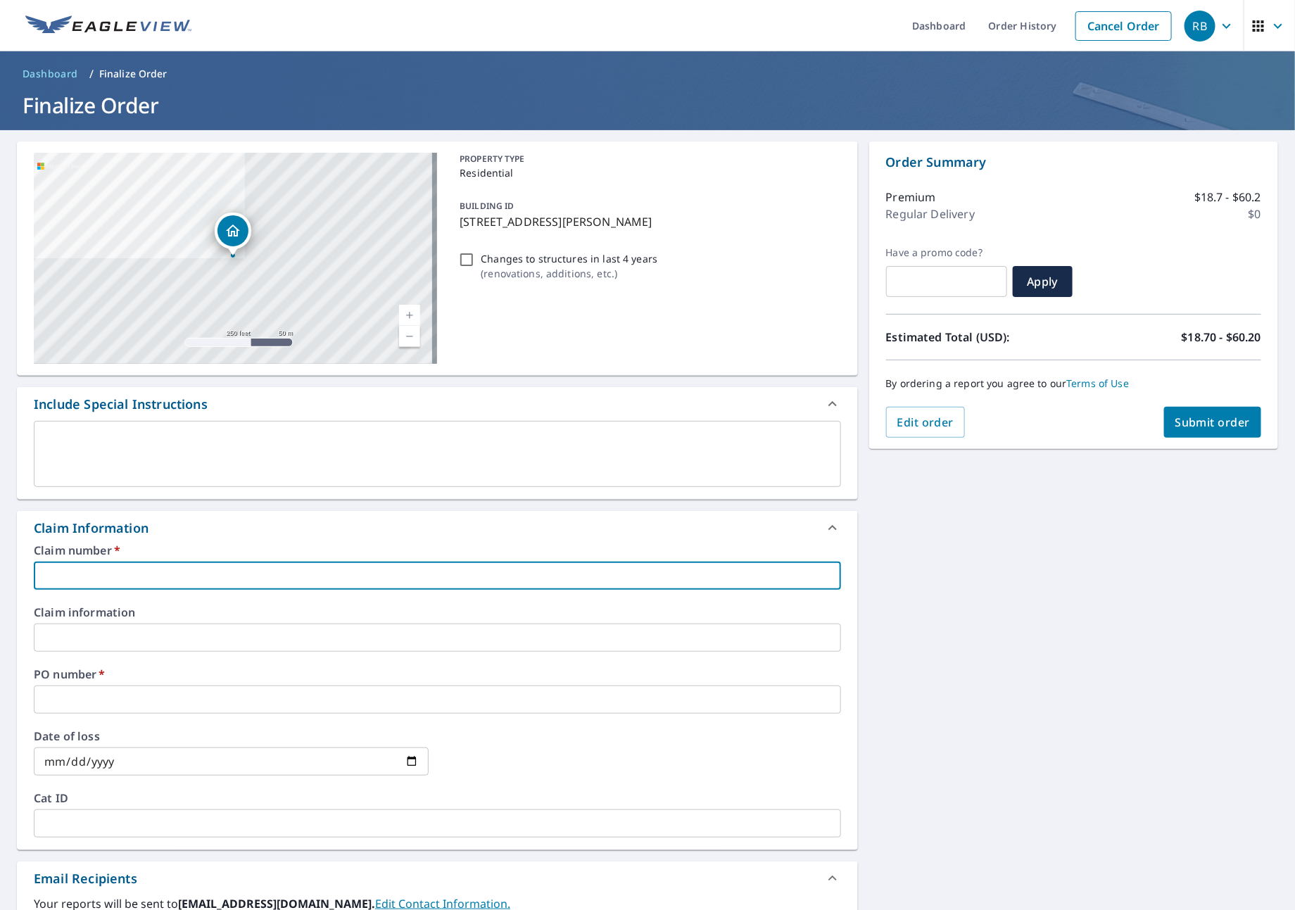
click at [203, 575] on input "text" at bounding box center [437, 576] width 807 height 28
type input "J"
checkbox input "true"
type input "JN"
checkbox input "true"
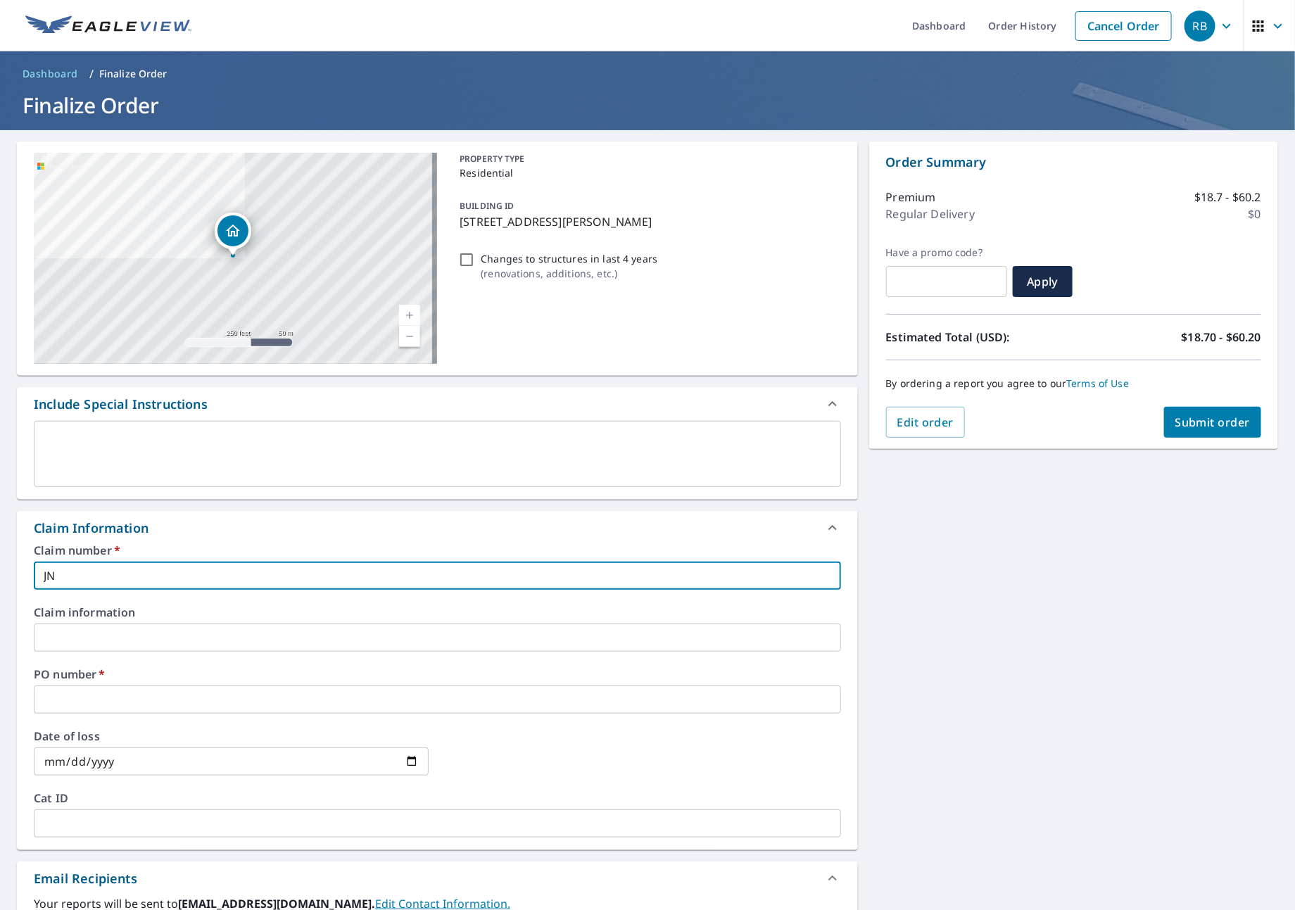
type input "JNJ"
checkbox input "true"
type input "JNJ"
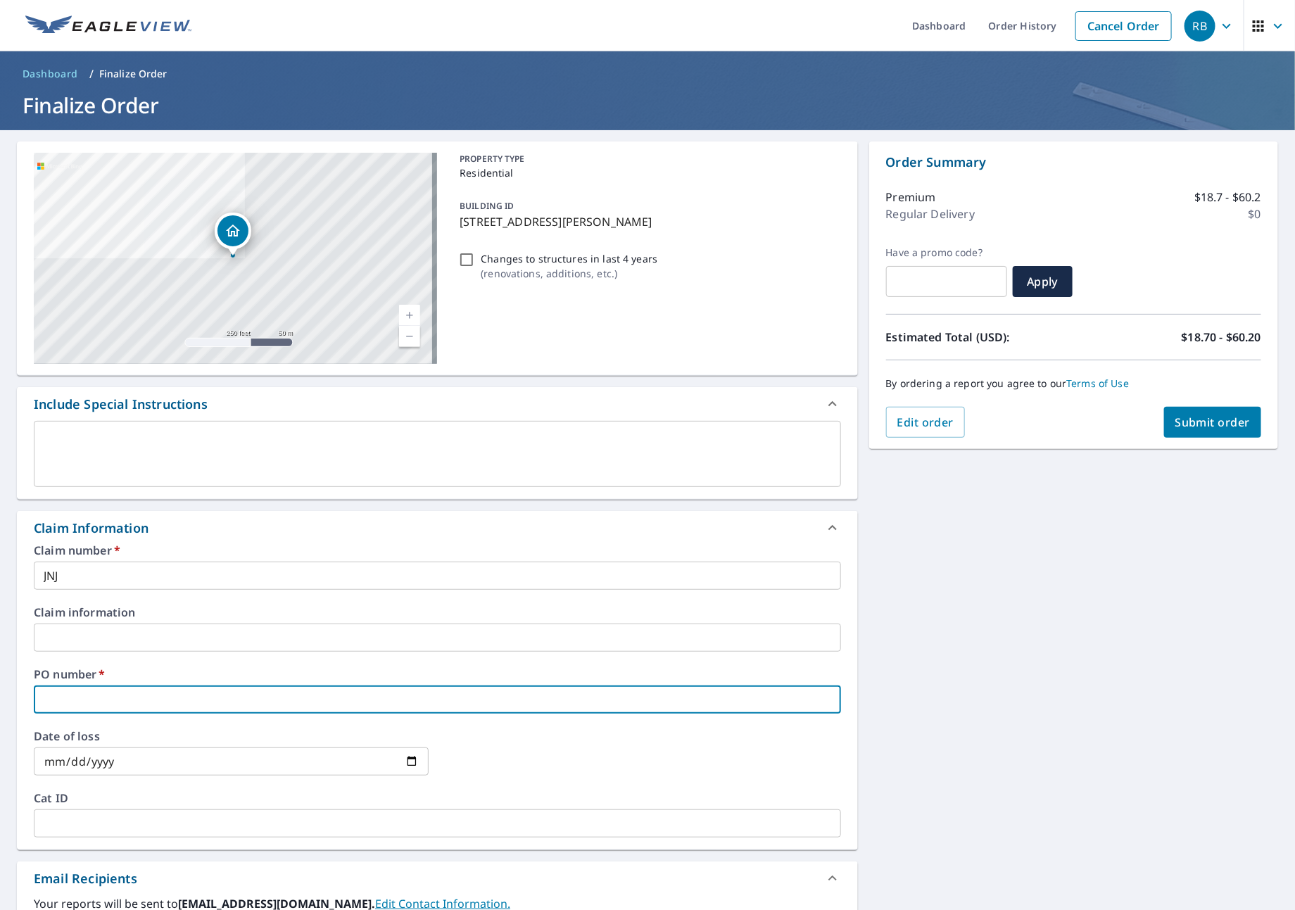
type input "J"
checkbox input "true"
type input "JN"
checkbox input "true"
type input "JNJ"
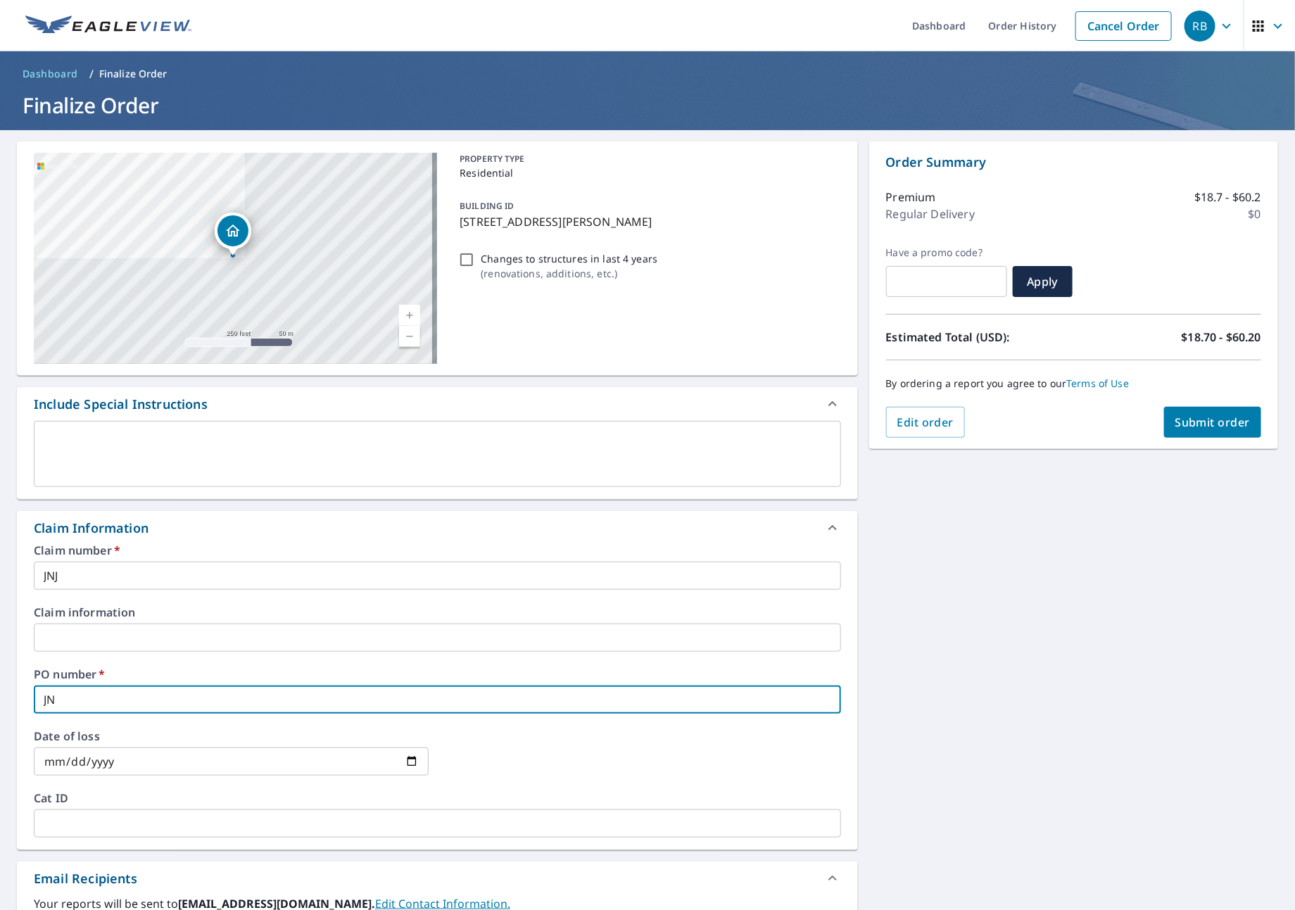
checkbox input "true"
type input "JNJ"
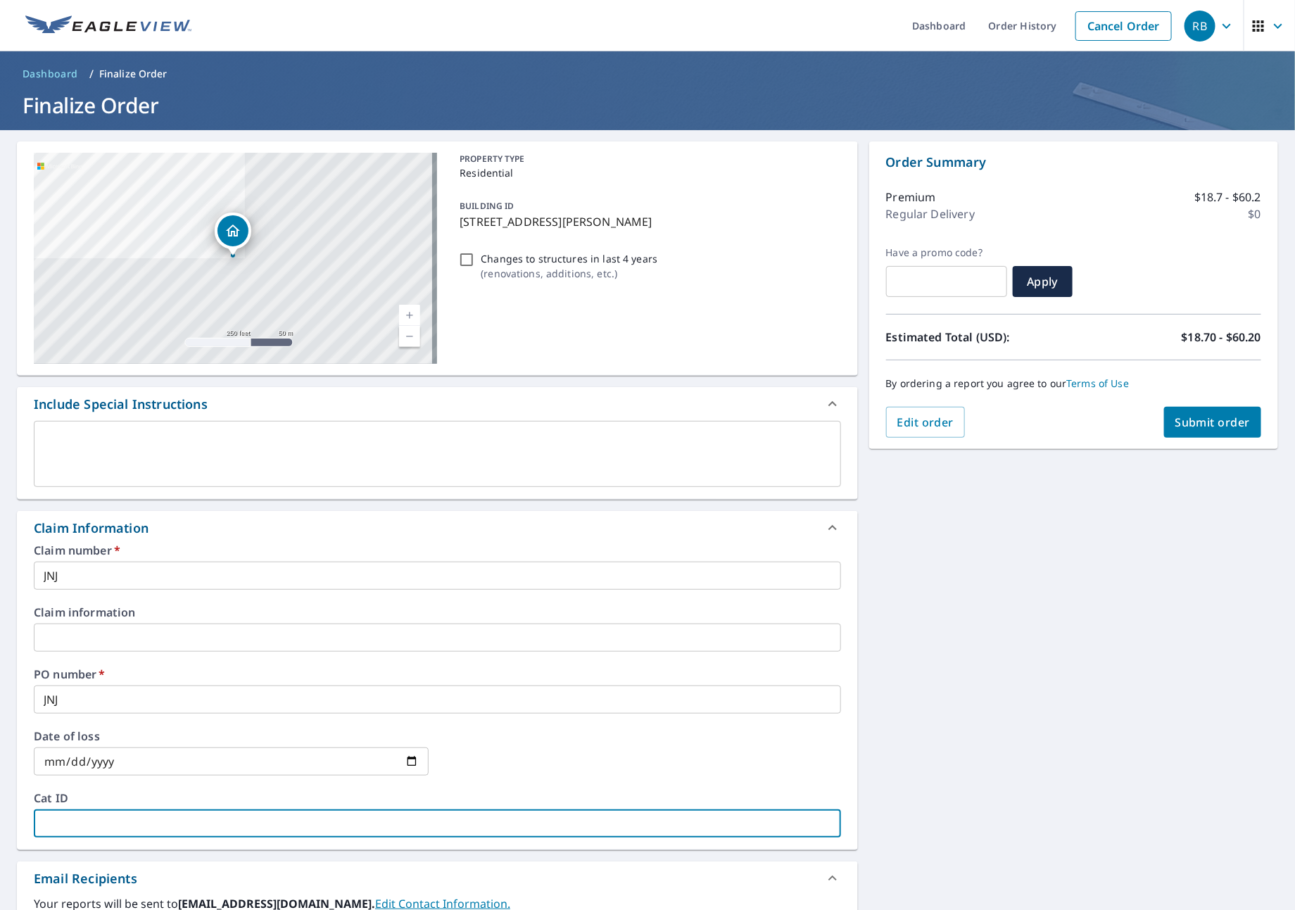
type input "J"
checkbox input "true"
type input "JN"
checkbox input "true"
type input "JNJ"
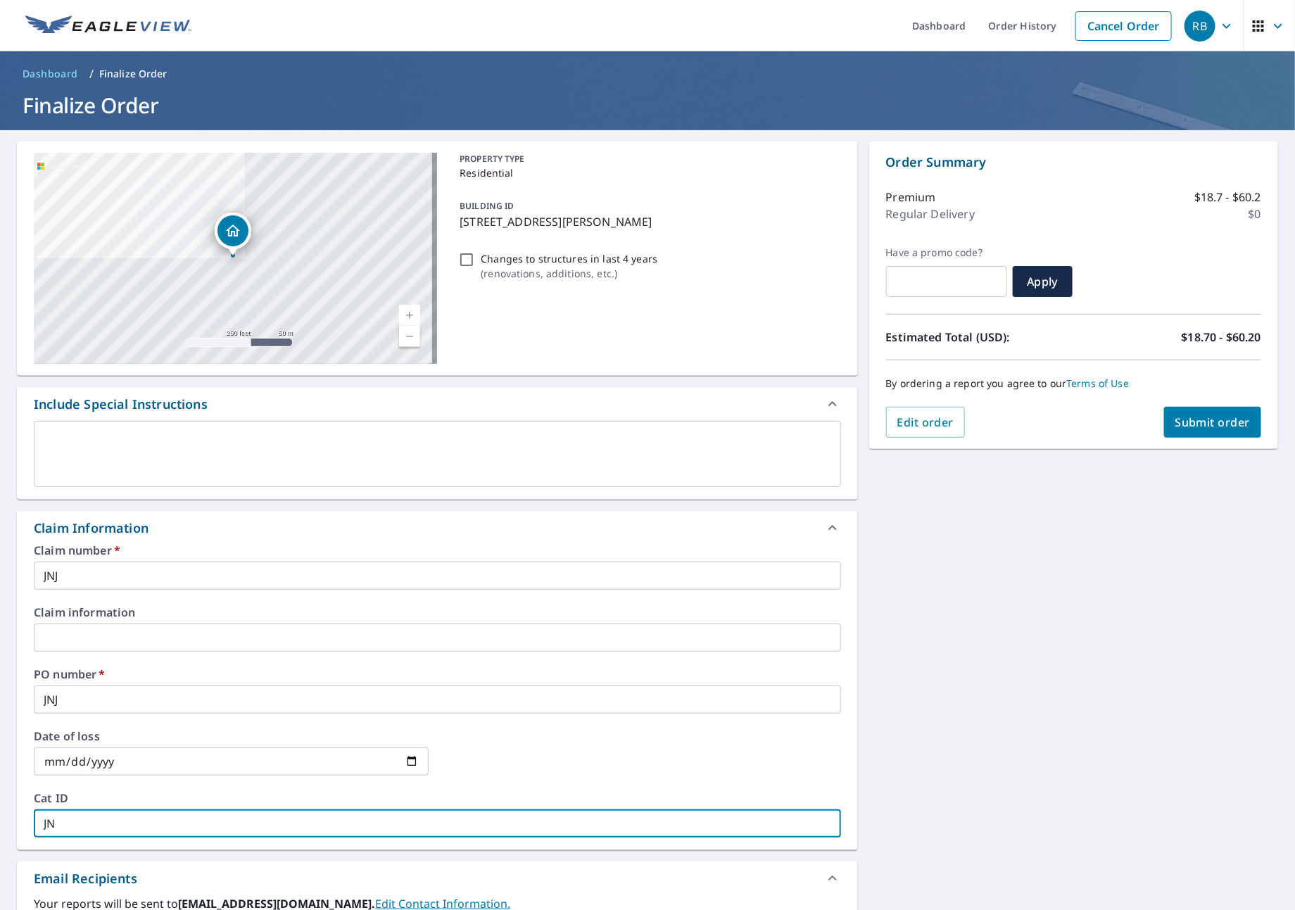
checkbox input "true"
type input "JNJ"
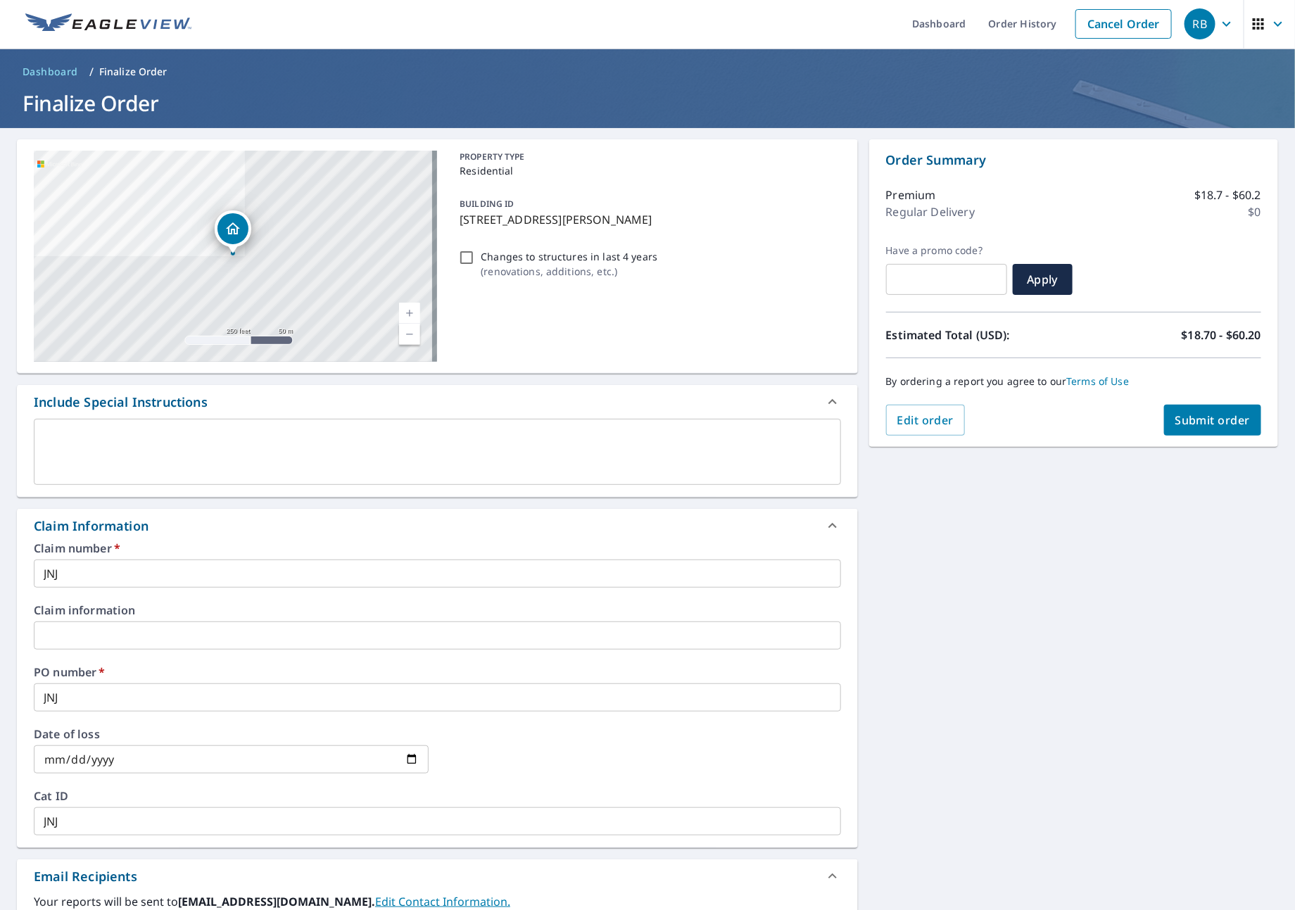
scroll to position [290, 0]
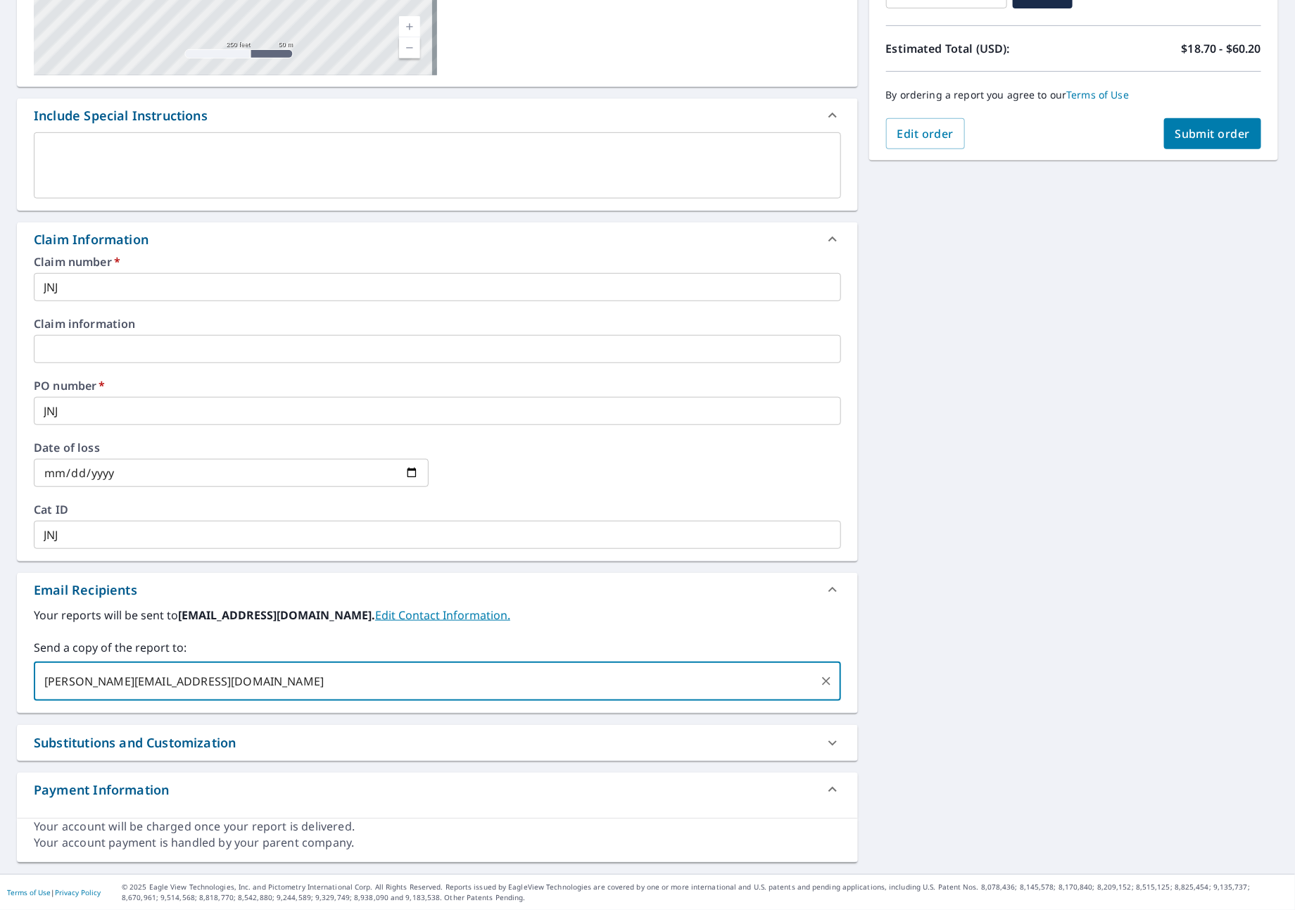
type input "[PERSON_NAME][EMAIL_ADDRESS][DOMAIN_NAME]"
checkbox input "true"
type input "[PERSON_NAME][EMAIL_ADDRESS][DOMAIN_NAME]"
checkbox input "true"
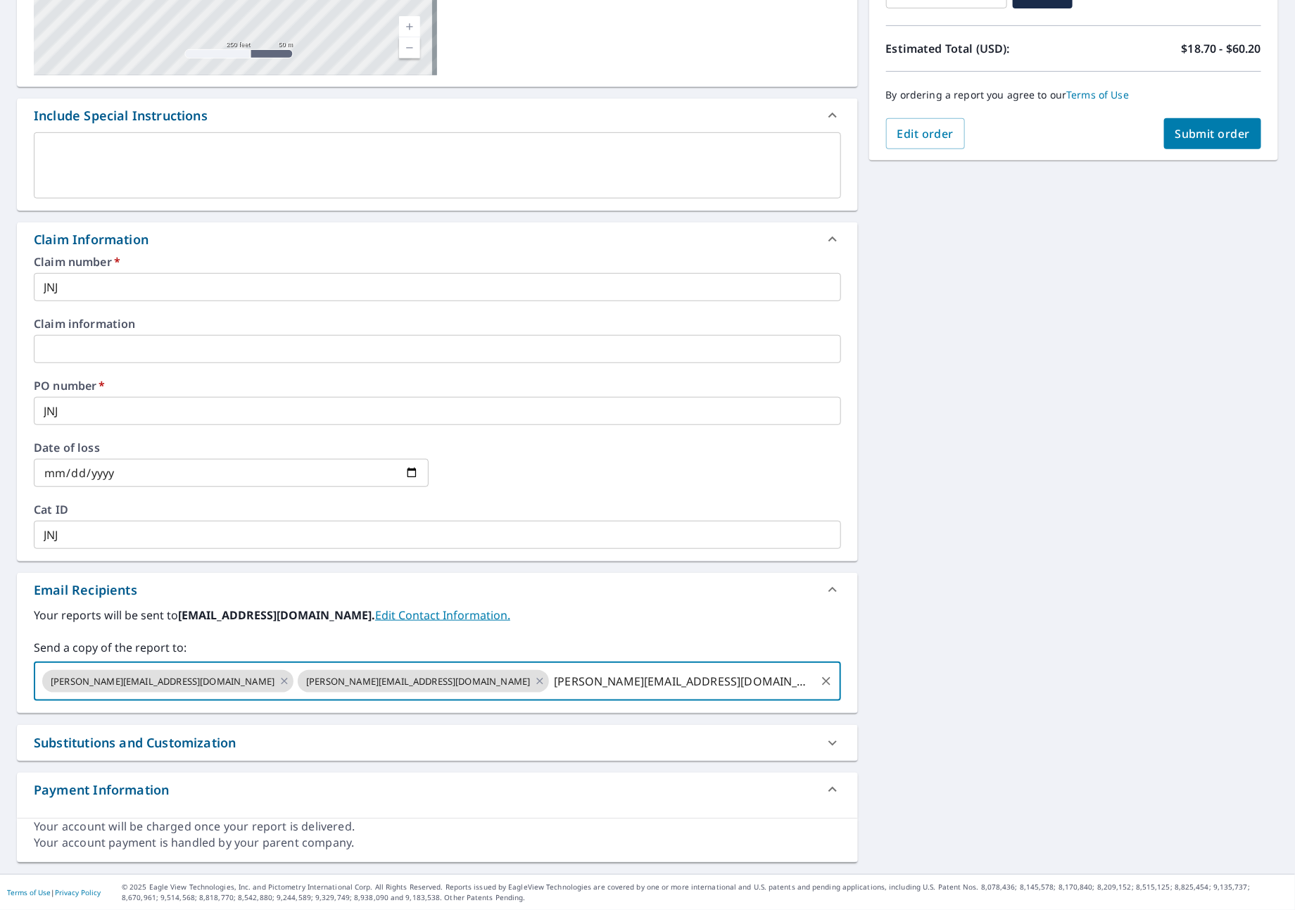
type input "[PERSON_NAME][EMAIL_ADDRESS][DOMAIN_NAME]"
checkbox input "true"
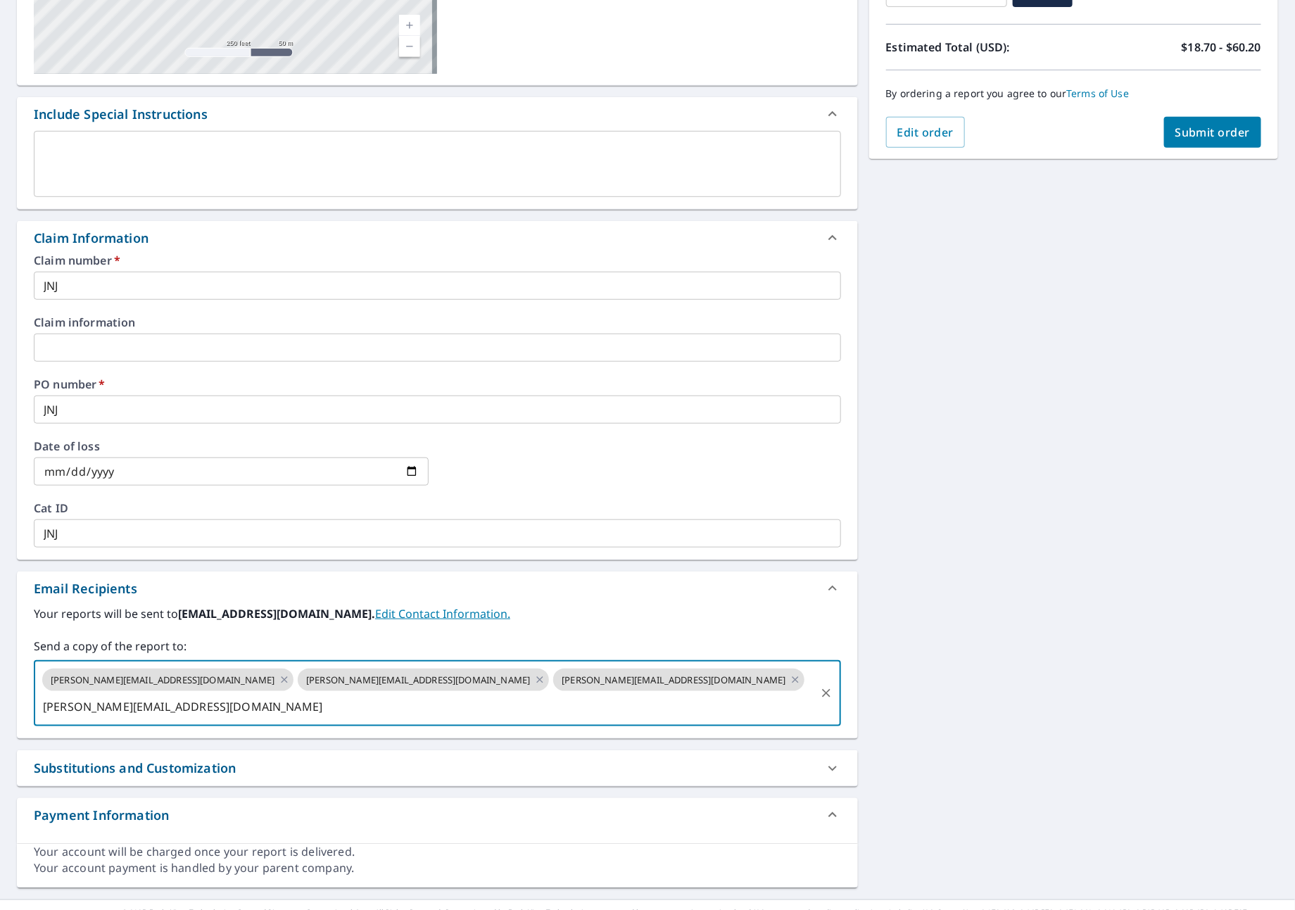
type input "[PERSON_NAME][EMAIL_ADDRESS][DOMAIN_NAME]"
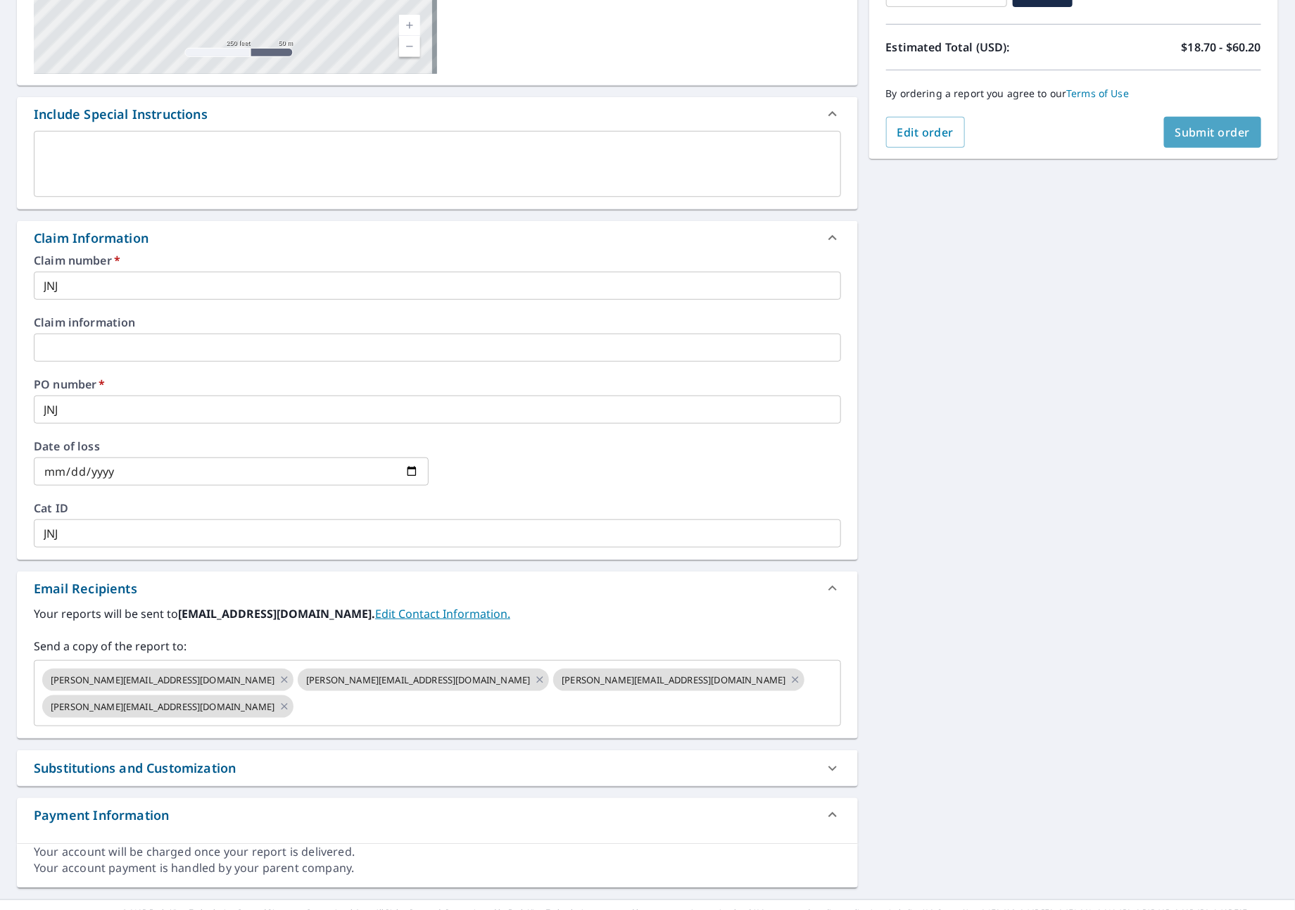
click at [1164, 133] on button "Submit order" at bounding box center [1213, 132] width 98 height 31
checkbox input "true"
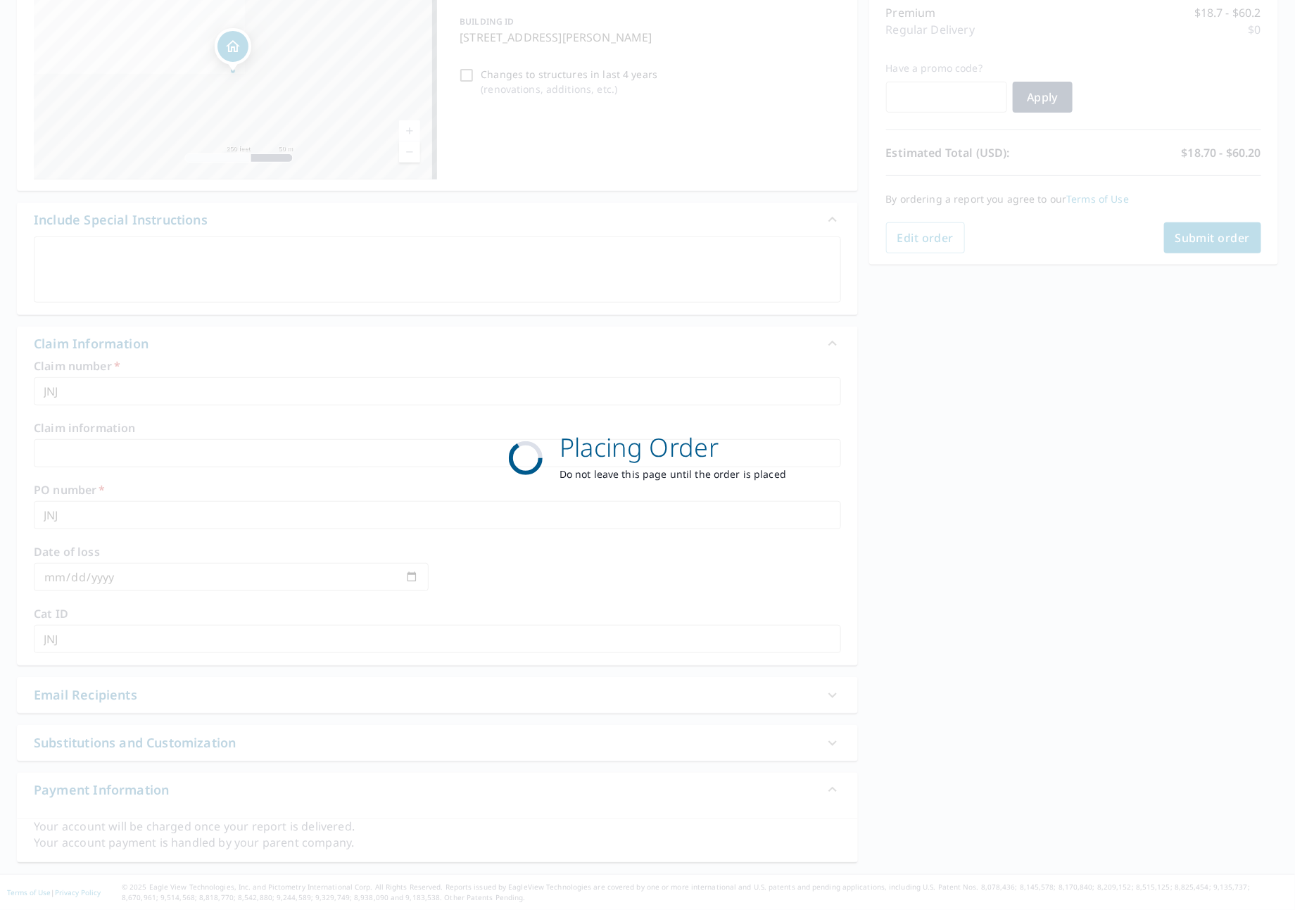
scroll to position [187, 0]
